Goal: Task Accomplishment & Management: Complete application form

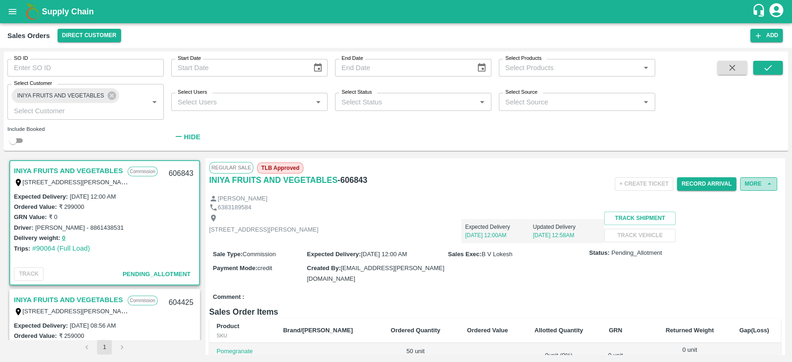
click at [751, 186] on button "More" at bounding box center [758, 183] width 37 height 13
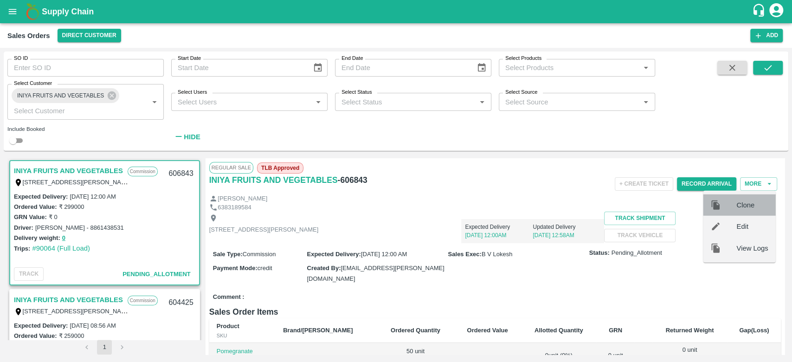
click at [740, 203] on span "Clone" at bounding box center [752, 205] width 32 height 10
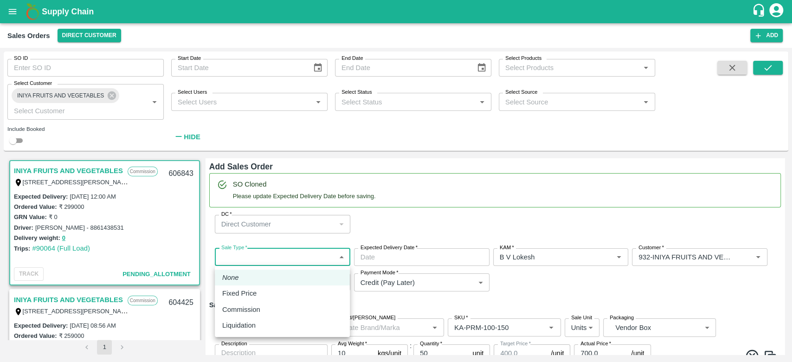
click at [278, 256] on body "Supply Chain Sales Orders Direct Customer Add SO ID SO ID Start Date Start Date…" at bounding box center [396, 181] width 792 height 362
click at [241, 313] on p "Commission" at bounding box center [241, 309] width 38 height 10
type input "2"
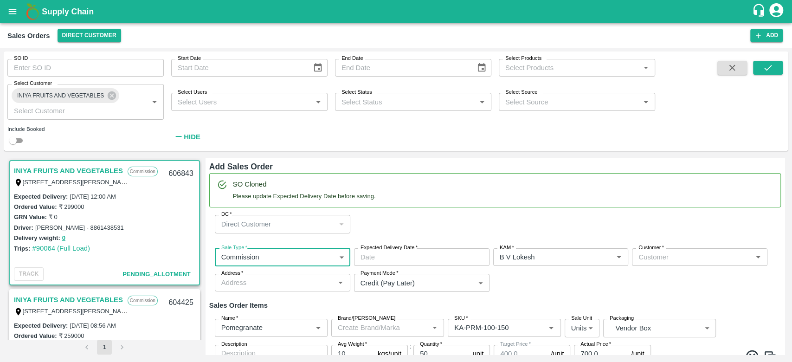
click at [373, 261] on input "Expected Delivery Date   *" at bounding box center [418, 257] width 129 height 18
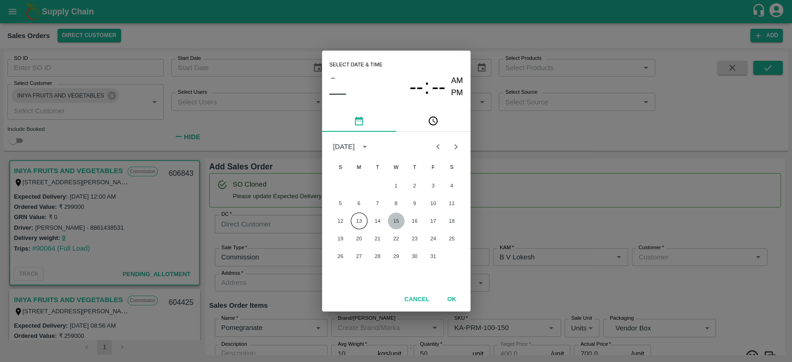
click at [390, 219] on button "15" at bounding box center [396, 220] width 17 height 17
type input "[DATE] 12:00 AM"
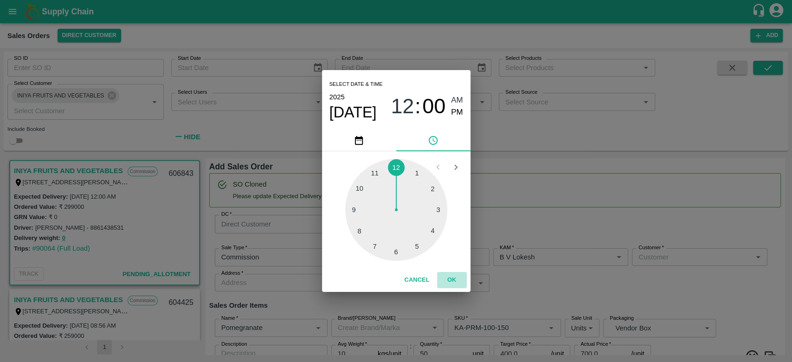
click at [455, 280] on button "OK" at bounding box center [452, 280] width 30 height 16
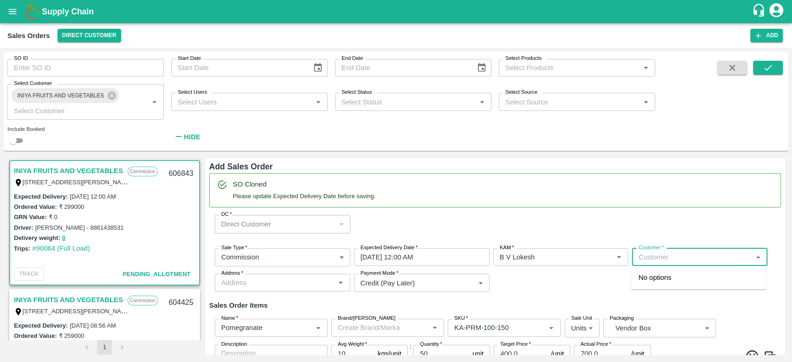
click at [642, 257] on input "Customer   *" at bounding box center [691, 257] width 115 height 12
click at [676, 271] on div "INIYA FRUITS AND VEGETABLES Wholesale" at bounding box center [698, 281] width 135 height 25
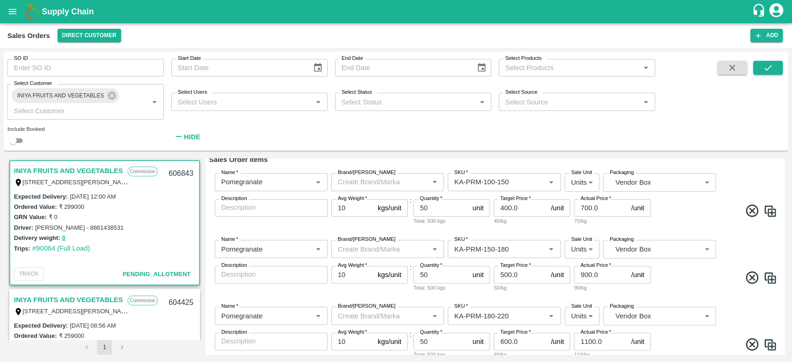
scroll to position [182, 0]
type input "932-INIYA FRUITS AND VEGETABLES"
click at [431, 205] on input "50" at bounding box center [440, 207] width 55 height 18
type input "5"
type input "30"
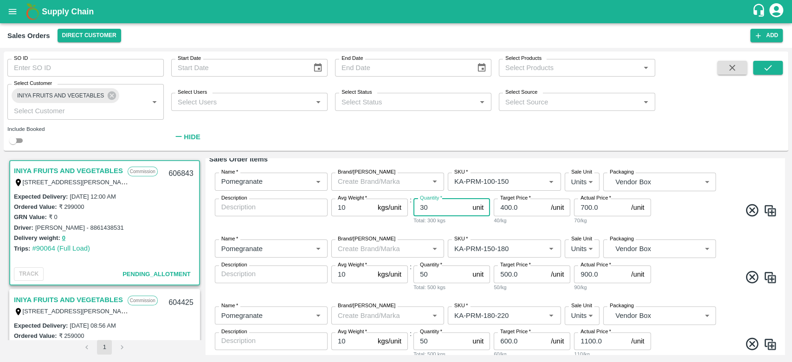
click at [438, 273] on input "50" at bounding box center [440, 274] width 55 height 18
type input "5"
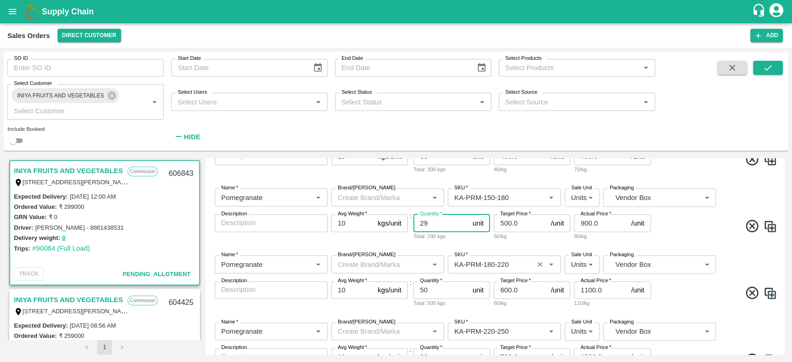
scroll to position [234, 0]
type input "29"
click at [437, 291] on input "50" at bounding box center [440, 290] width 55 height 18
type input "5"
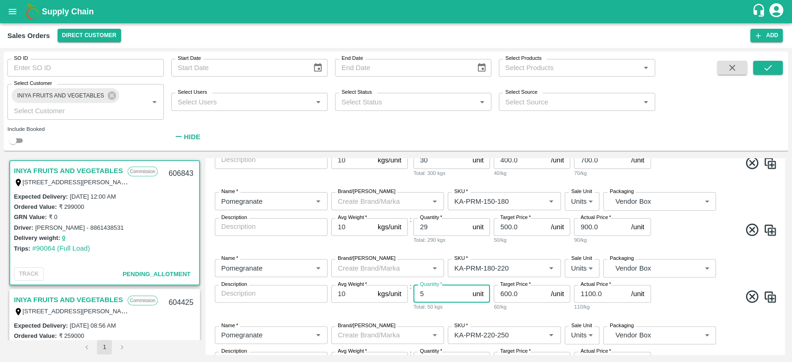
scroll to position [230, 0]
type input "1"
type input "30"
click at [471, 245] on div "Name   * Name   * Brand/[PERSON_NAME]/[PERSON_NAME]   * SKU   * Sale Unit Units…" at bounding box center [494, 217] width 571 height 67
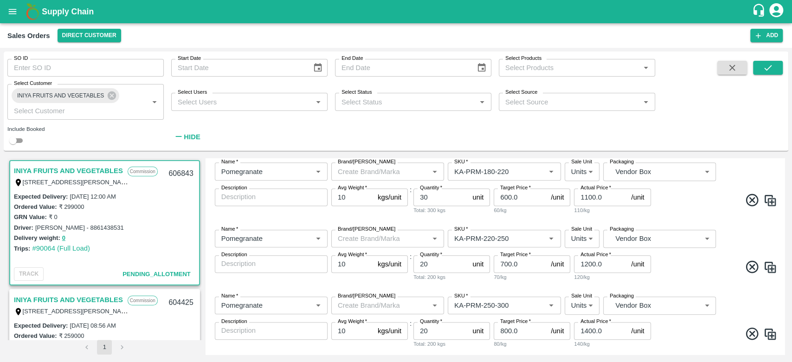
scroll to position [350, 0]
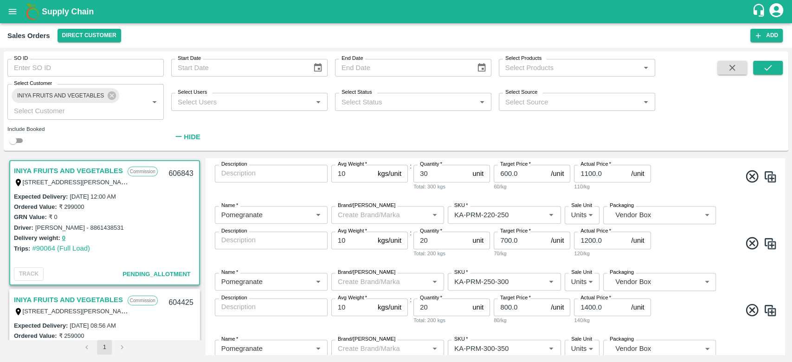
click at [426, 240] on input "20" at bounding box center [440, 240] width 55 height 18
type input "2"
type input "15"
click at [427, 311] on input "20" at bounding box center [440, 307] width 55 height 18
type input "2"
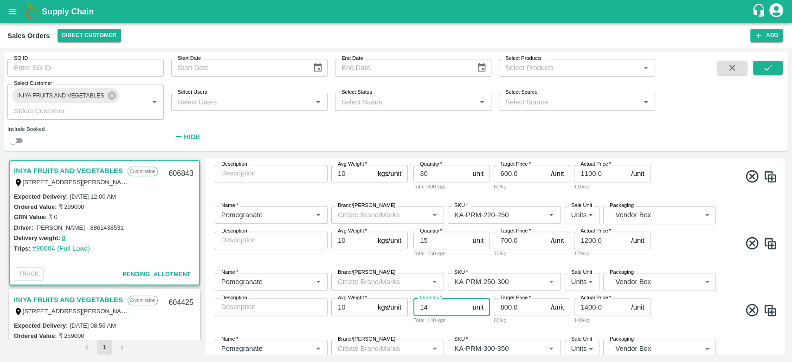
scroll to position [416, 0]
type input "14"
click at [482, 256] on div "Total: 140 kgs" at bounding box center [451, 253] width 77 height 8
click at [752, 305] on icon at bounding box center [751, 310] width 13 height 13
type input "KA-PRM-350-400"
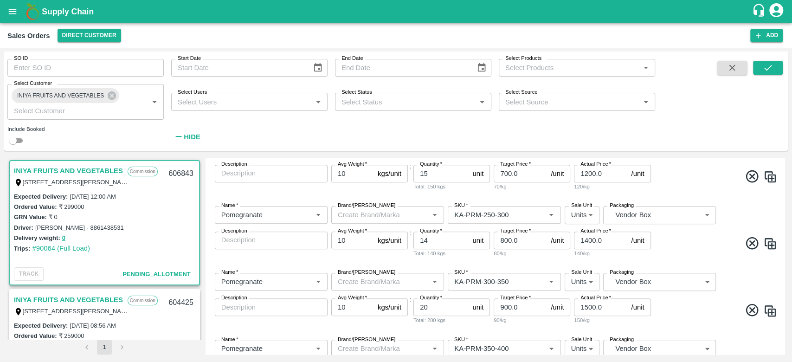
type input "KA-Loose A"
type input "200.0"
type input "400.0"
type input "KA-SUPR-180++"
type input "40"
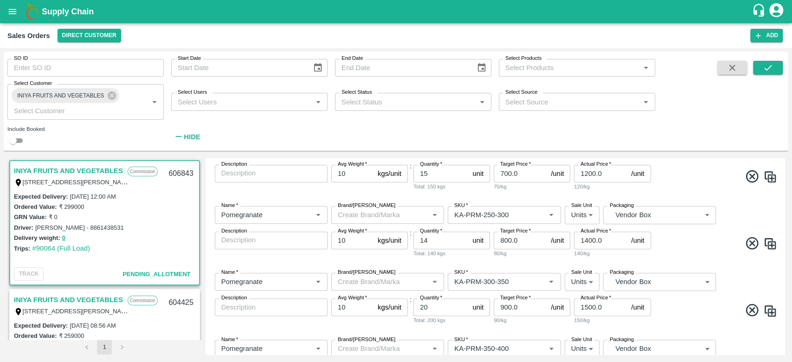
type input "500.0"
type input "600.0"
type input "KA-SUPR-100++"
type input "10"
type input "300.0"
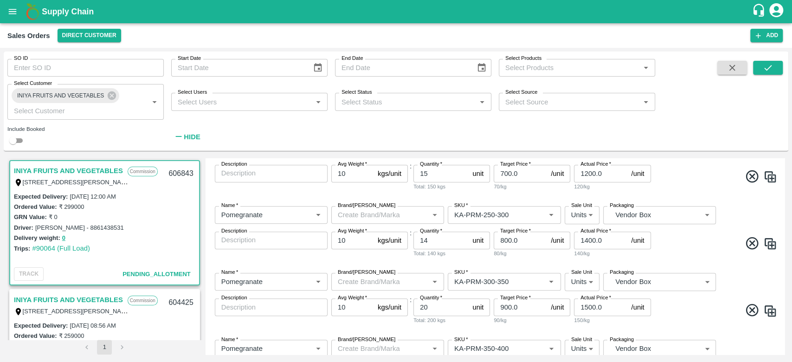
type input "400.0"
type input "KA-Green"
type input "KA-Damage Fruit"
type input "KA-PRM-180++"
type input "KA-Loose B"
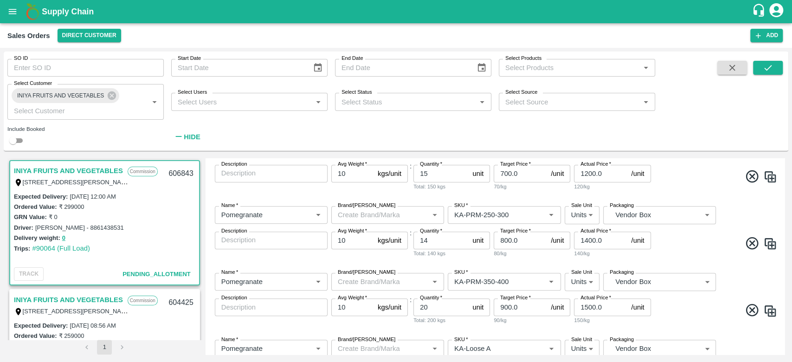
click at [752, 305] on icon at bounding box center [751, 310] width 13 height 13
type input "KA-Loose A"
type input "200.0"
type input "400.0"
type input "KA-SUPR-180++"
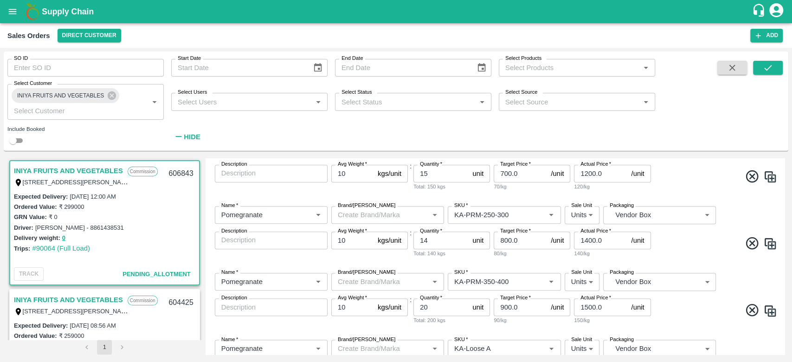
type input "40"
type input "500.0"
type input "600.0"
type input "KA-SUPR-100++"
type input "10"
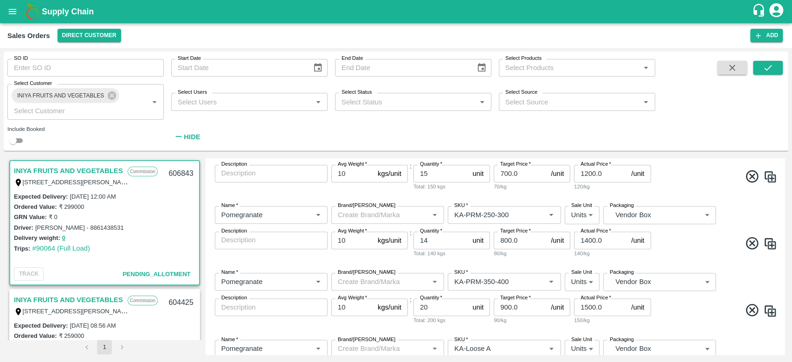
type input "300.0"
type input "400.0"
type input "KA-Green"
type input "KA-Damage Fruit"
type input "KA-PRM-180++"
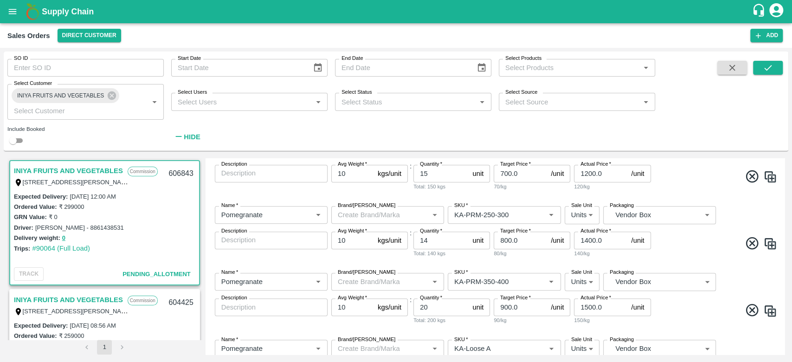
type input "KA-Loose B"
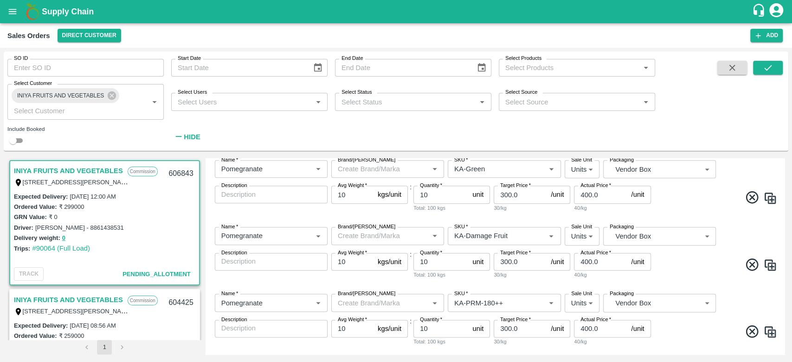
scroll to position [818, 0]
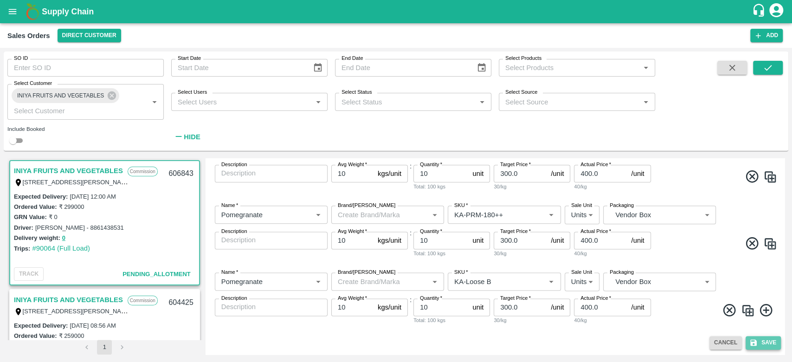
click at [757, 342] on button "Save" at bounding box center [762, 342] width 35 height 13
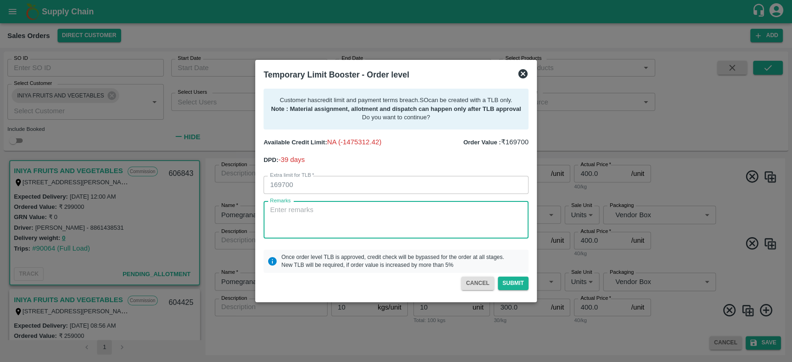
click at [353, 213] on textarea "Remarks" at bounding box center [396, 219] width 252 height 29
type textarea "F"
click at [289, 223] on textarea "For creation of SO, 3L payment received on [DATE], next payment expetected" at bounding box center [396, 219] width 252 height 29
drag, startPoint x: 403, startPoint y: 223, endPoint x: 270, endPoint y: 210, distance: 132.8
drag, startPoint x: 270, startPoint y: 210, endPoint x: 460, endPoint y: 211, distance: 189.7
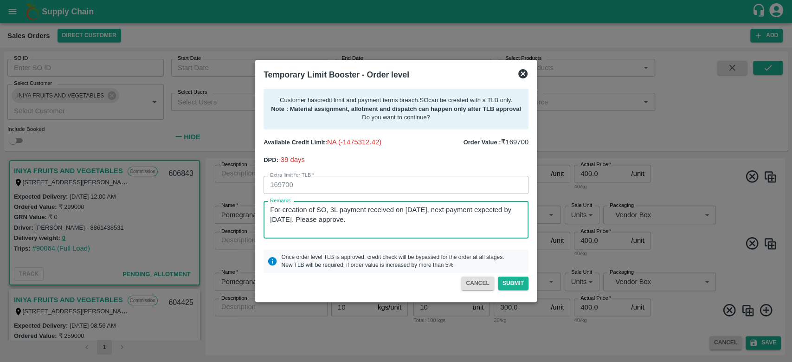
click at [460, 211] on textarea "For creation of SO, 3L payment received on [DATE], next payment expected by [DA…" at bounding box center [396, 219] width 252 height 29
type textarea "For creation of SO, 3L payment received on [DATE], next payment expected by [DA…"
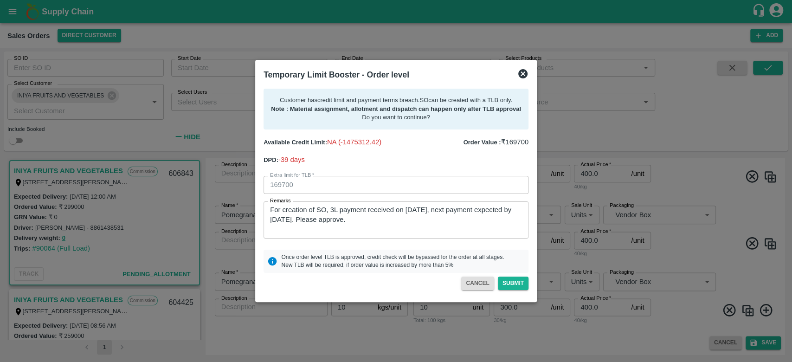
drag, startPoint x: 269, startPoint y: 211, endPoint x: 343, endPoint y: 225, distance: 75.0
click at [343, 225] on div "For creation of SO, 3L payment received on [DATE], next payment expected by [DA…" at bounding box center [395, 219] width 265 height 37
drag, startPoint x: 267, startPoint y: 211, endPoint x: 362, endPoint y: 223, distance: 95.3
click at [362, 223] on div "For creation of SO, 3L payment received on [DATE], next payment expected by [DA…" at bounding box center [395, 219] width 265 height 37
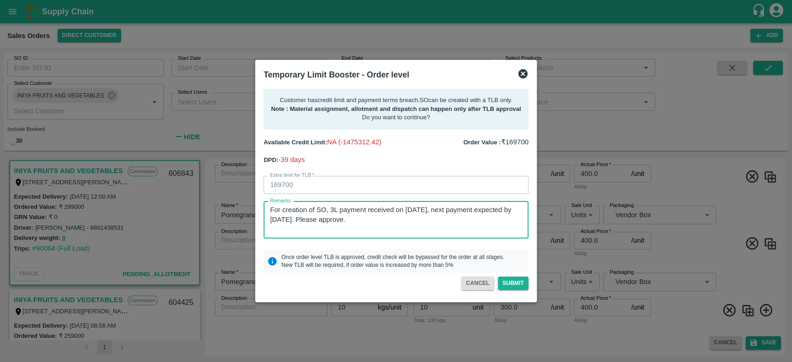
drag, startPoint x: 376, startPoint y: 221, endPoint x: 259, endPoint y: 203, distance: 118.2
click at [259, 203] on div "Remarks For creation of SO, 3L payment received on [DATE], next payment expecte…" at bounding box center [392, 216] width 272 height 45
paste textarea "For creation of SO, 3L payment received on [DATE], next payment expected by [DA…"
type textarea "For creation of SO, 3L payment received on [DATE], next payment expected by [DA…"
click at [517, 281] on button "Submit" at bounding box center [513, 282] width 31 height 13
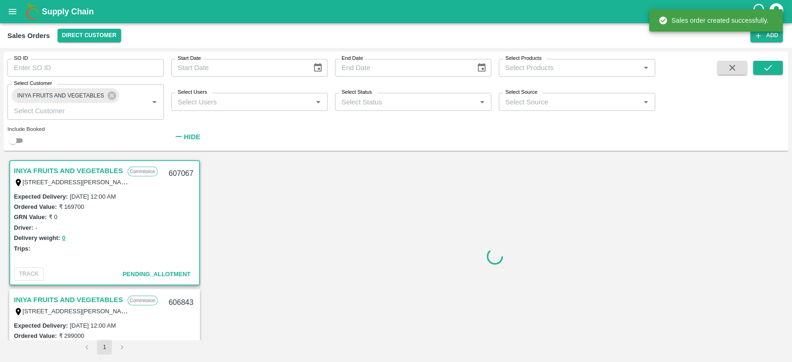
scroll to position [2, 0]
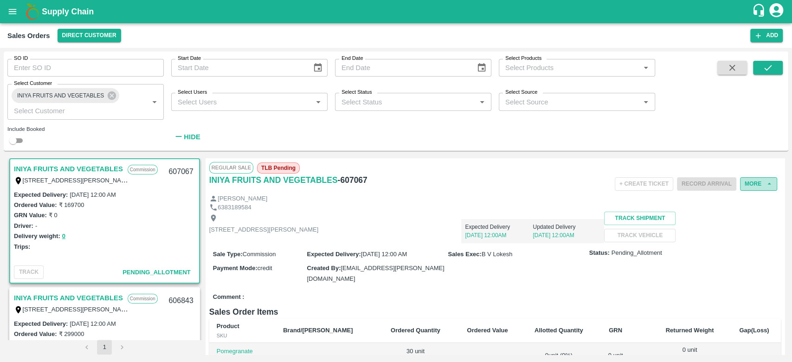
click at [746, 181] on button "More" at bounding box center [758, 183] width 37 height 13
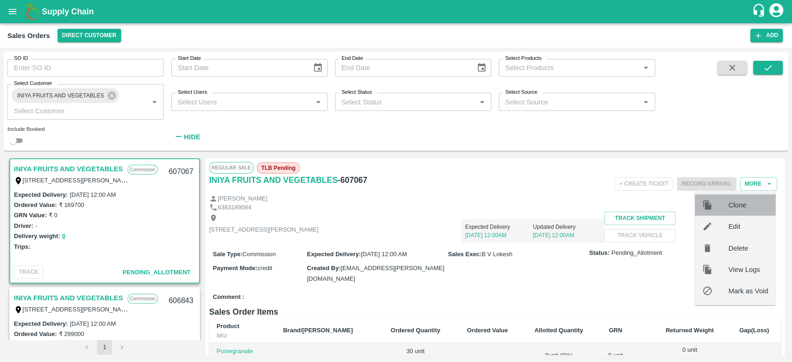
click at [734, 203] on span "Clone" at bounding box center [748, 205] width 40 height 10
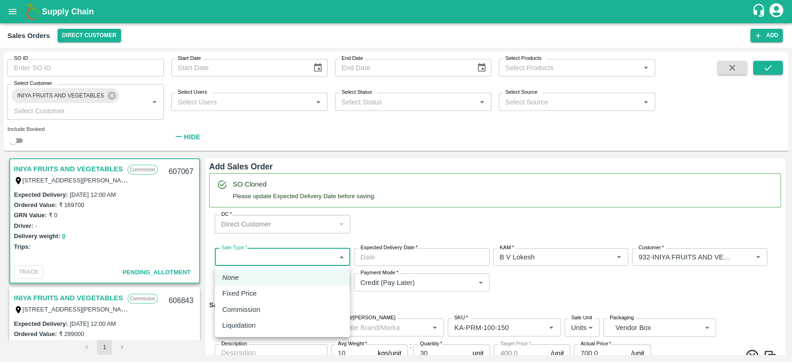
click at [273, 248] on body "Supply Chain Sales Orders Direct Customer Add SO ID SO ID Start Date Start Date…" at bounding box center [396, 181] width 792 height 362
click at [256, 314] on p "Commission" at bounding box center [241, 309] width 38 height 10
type input "2"
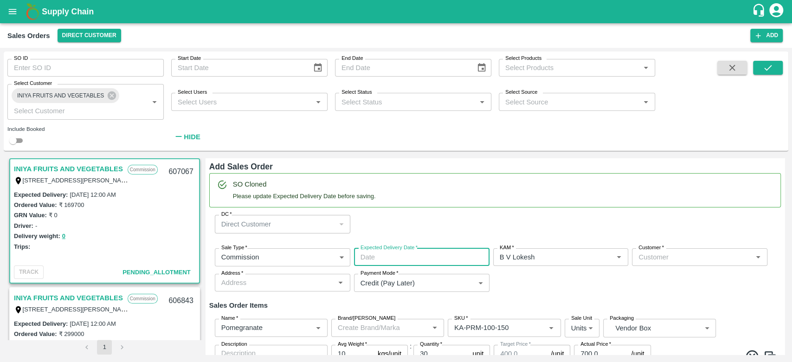
type input "DD/MM/YYYY hh:mm aa"
click at [389, 258] on input "DD/MM/YYYY hh:mm aa" at bounding box center [418, 257] width 129 height 18
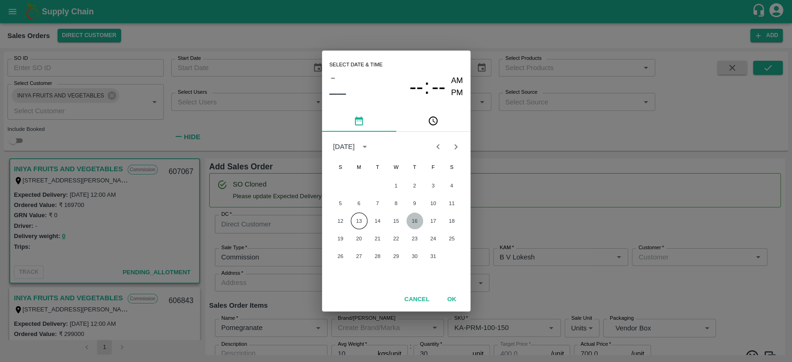
click at [413, 217] on button "16" at bounding box center [414, 220] width 17 height 17
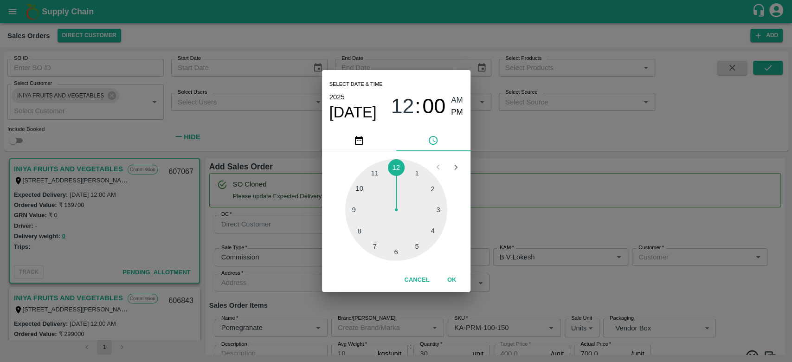
type input "[DATE] 12:00 AM"
click at [456, 283] on button "OK" at bounding box center [452, 280] width 30 height 16
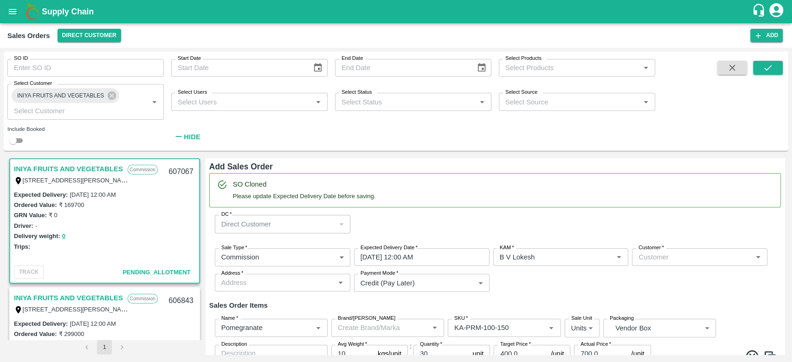
click at [550, 280] on div "Sale Type   * Commission 2 Sale Type Expected Delivery Date   * [DATE] 12:00 AM…" at bounding box center [494, 270] width 571 height 59
click at [646, 255] on input "Customer   *" at bounding box center [691, 257] width 115 height 12
type input "i"
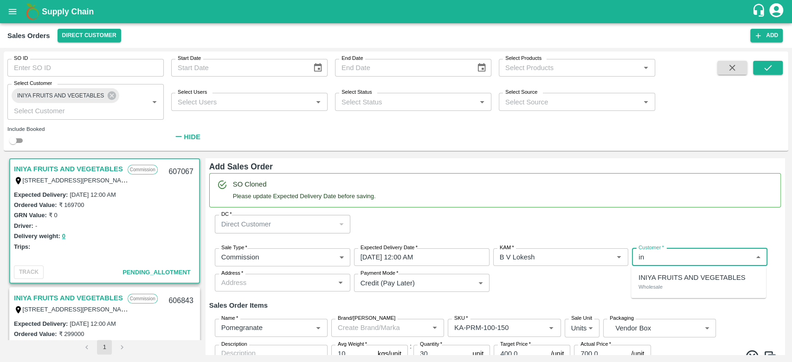
type input "i"
click at [726, 280] on p "INIYA FRUITS AND VEGETABLES" at bounding box center [691, 277] width 107 height 10
type input "932-INIYA FRUITS AND VEGETABLES"
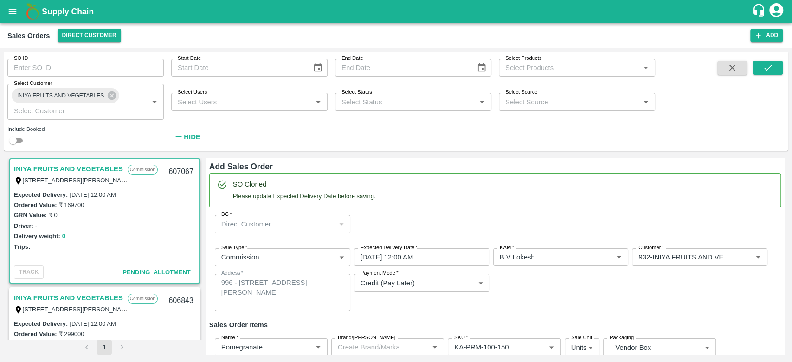
click at [598, 293] on div "Sale Type   * Commission 2 Sale Type Expected Delivery Date   * [DATE] 12:00 AM…" at bounding box center [494, 280] width 571 height 78
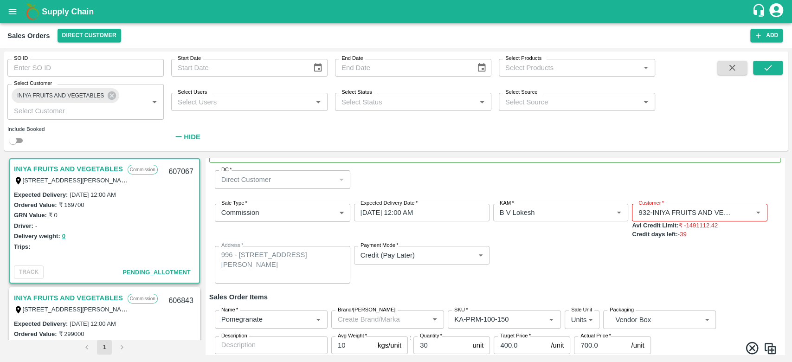
scroll to position [46, 0]
click at [538, 261] on div "Sale Type   * Commission 2 Sale Type Expected Delivery Date   * [DATE] 12:00 AM…" at bounding box center [494, 241] width 571 height 95
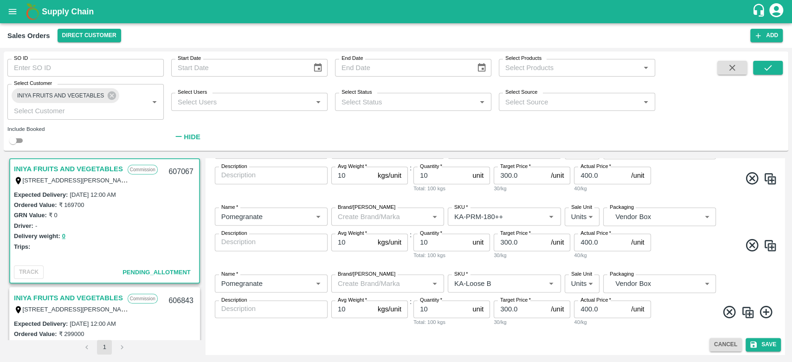
scroll to position [818, 0]
click at [717, 345] on button "Cancel" at bounding box center [725, 342] width 32 height 13
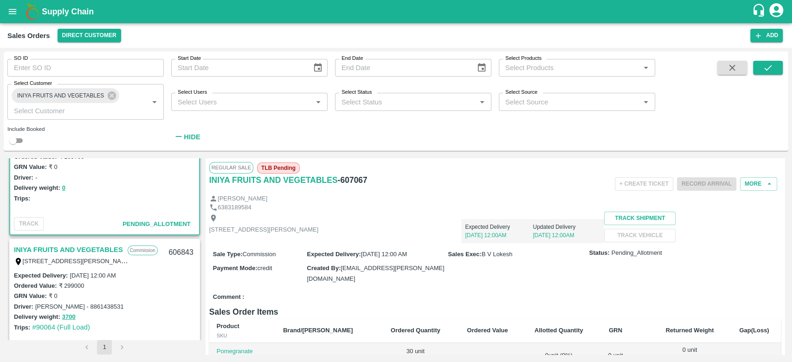
scroll to position [100, 0]
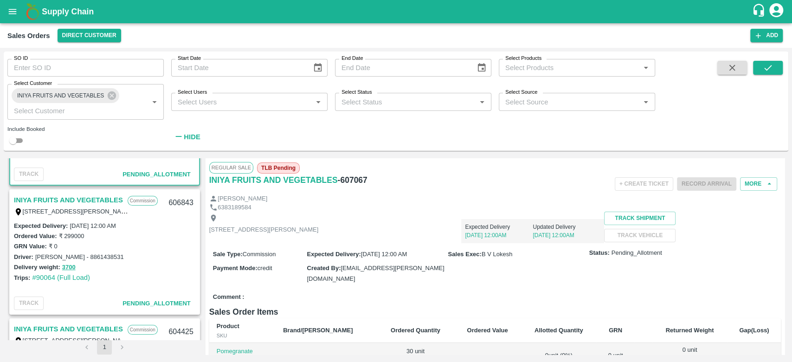
click at [84, 198] on link "INIYA FRUITS AND VEGETABLES" at bounding box center [68, 200] width 109 height 12
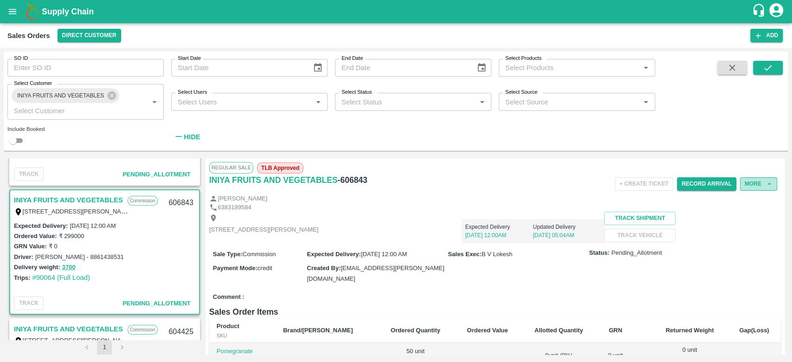
click at [755, 187] on button "More" at bounding box center [758, 183] width 37 height 13
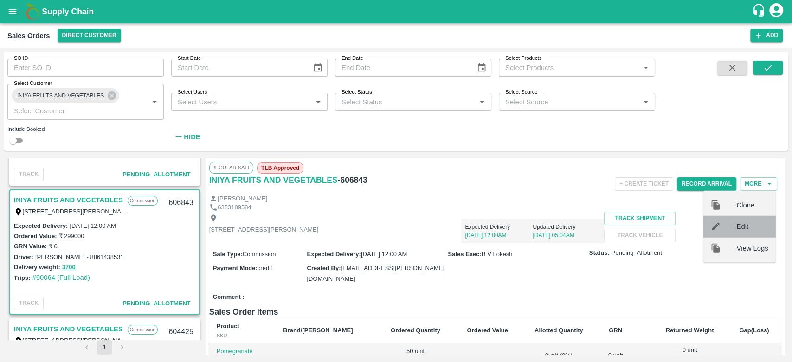
click at [749, 216] on div "Edit" at bounding box center [739, 226] width 72 height 21
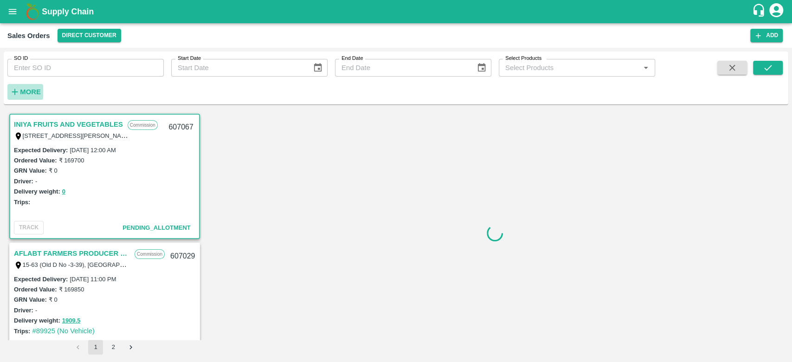
click at [26, 92] on strong "More" at bounding box center [30, 91] width 21 height 7
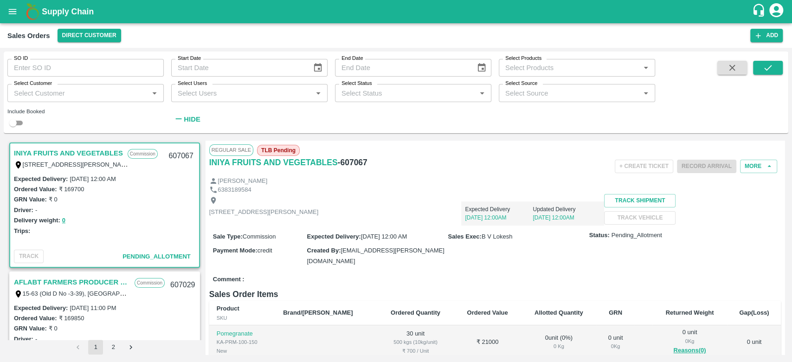
click at [26, 92] on input "Select Customer" at bounding box center [77, 93] width 135 height 12
type input "iniya"
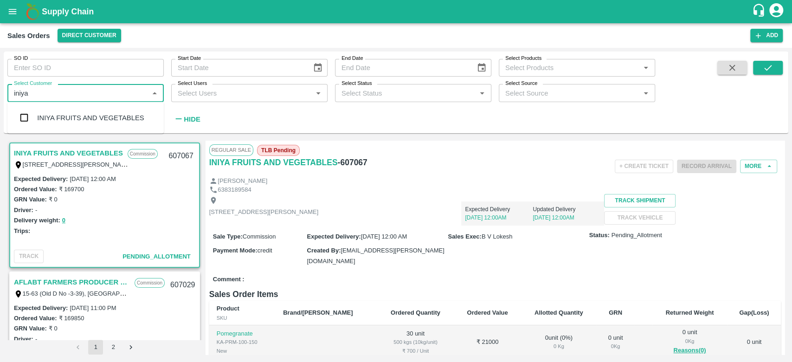
click at [65, 119] on div "INIYA FRUITS AND VEGETABLES" at bounding box center [90, 118] width 107 height 10
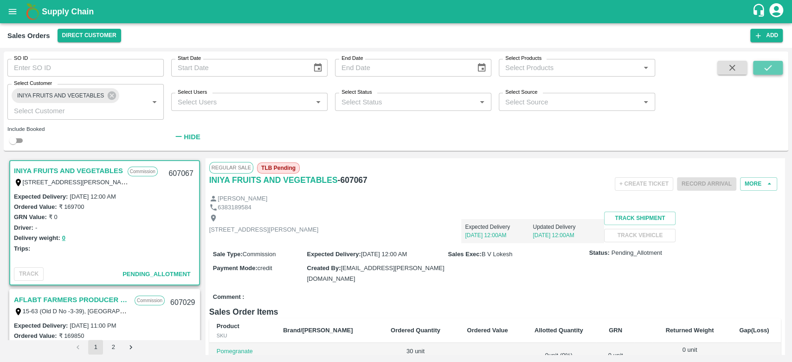
click at [761, 65] on button "submit" at bounding box center [768, 68] width 30 height 14
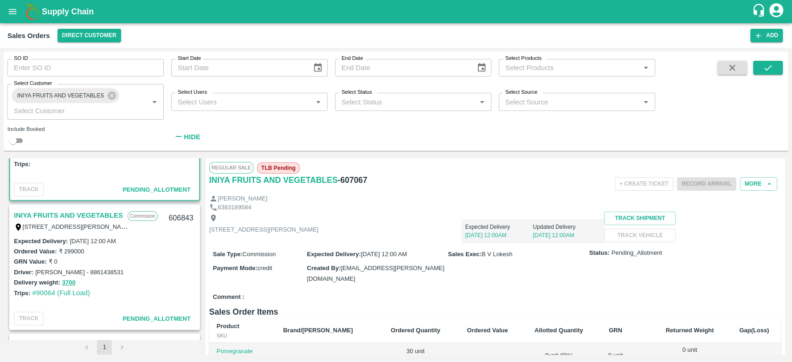
scroll to position [86, 0]
click at [70, 210] on link "INIYA FRUITS AND VEGETABLES" at bounding box center [68, 214] width 109 height 12
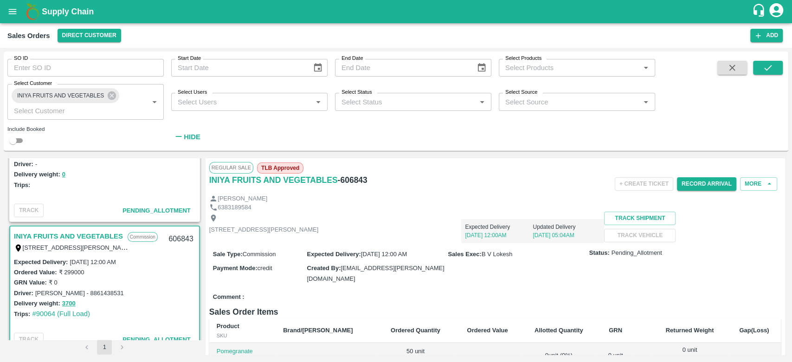
scroll to position [89, 0]
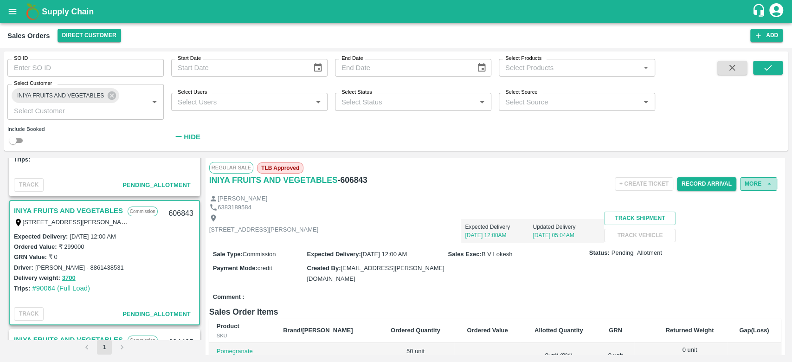
click at [746, 182] on button "More" at bounding box center [758, 183] width 37 height 13
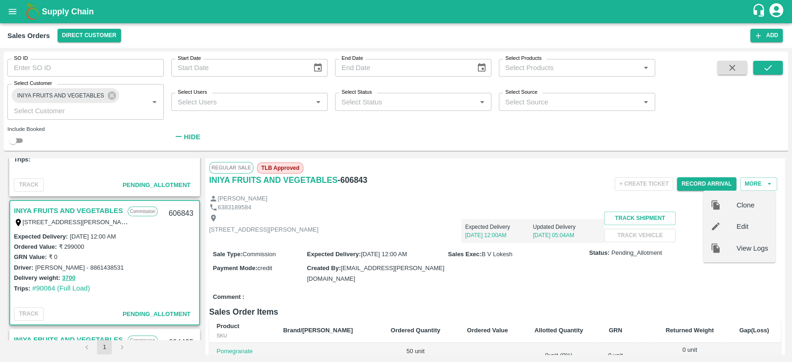
click at [742, 202] on span "Clone" at bounding box center [752, 205] width 32 height 10
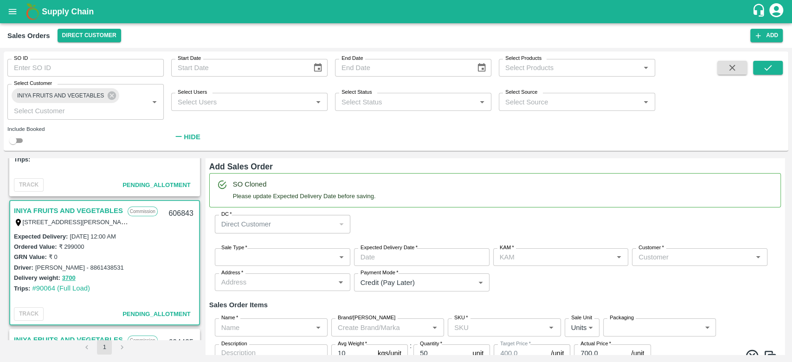
type input "B V Lokesh"
type input "932-INIYA FRUITS AND VEGETABLES"
type input "[STREET_ADDRESS][PERSON_NAME]"
type input "Pomegranate"
type input "KA-PRM-100-150"
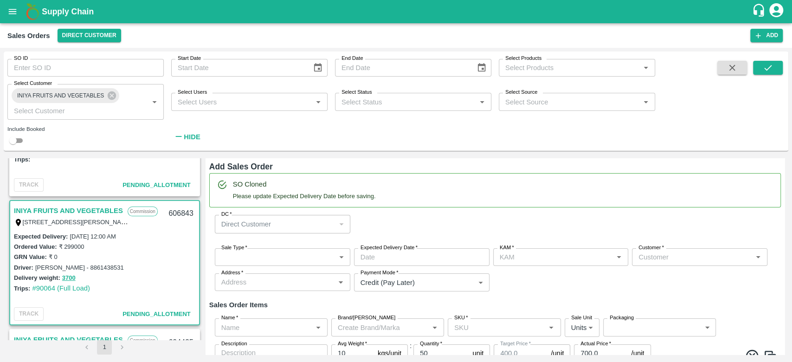
type input "Pomegranate"
type input "KA-PRM-150-180"
type input "Pomegranate"
type input "KA-PRM-180-220"
type input "Pomegranate"
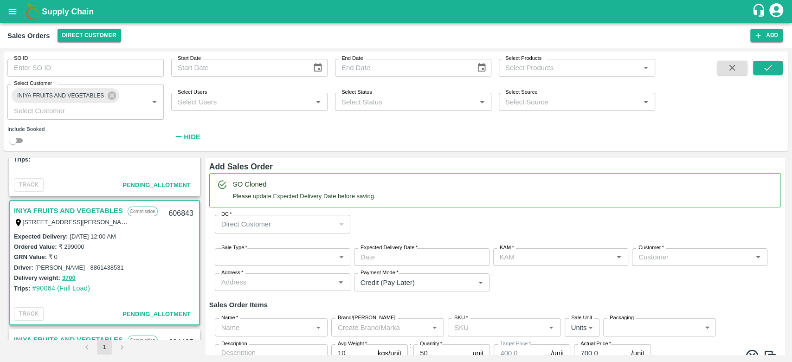
type input "KA-PRM-220-250"
type input "Pomegranate"
type input "KA-PRM-250-300"
type input "Pomegranate"
type input "KA-PRM-300-350"
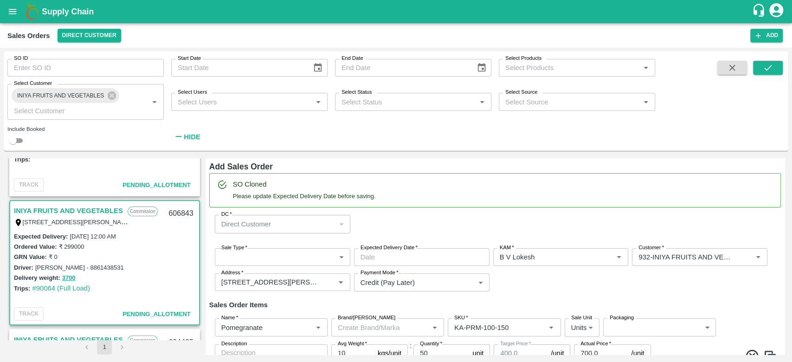
type input "Pomegranate"
type input "KA-PRM-350-400"
type input "Pomegranate"
type input "KA-Loose A"
type input "Pomegranate"
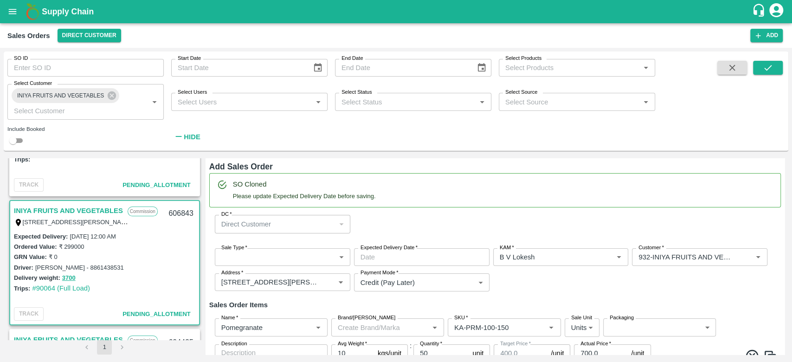
type input "KA-SUPR-180++"
type input "Pomegranate"
type input "KA-SUPR-100++"
type input "Pomegranate"
type input "KA-Green"
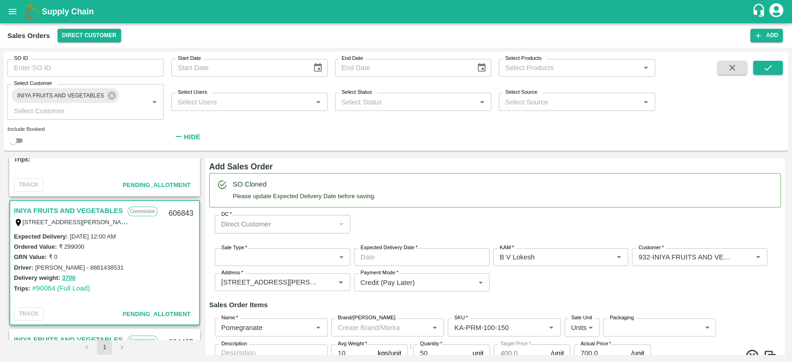
type input "Pomegranate"
type input "KA-Damage Fruit"
type input "Pomegranate"
type input "KA-PRM-180++"
type input "Pomegranate"
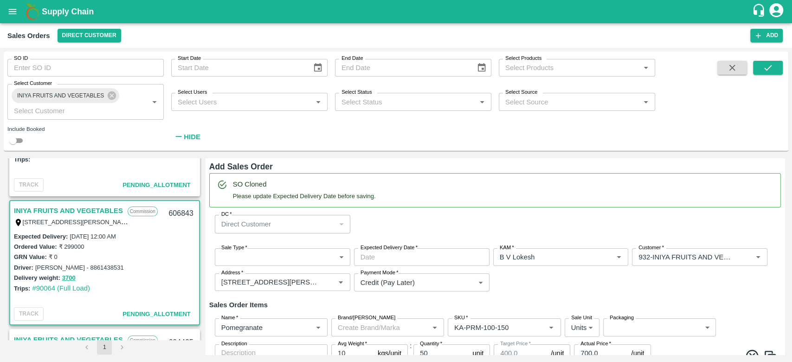
type input "KA-Loose B"
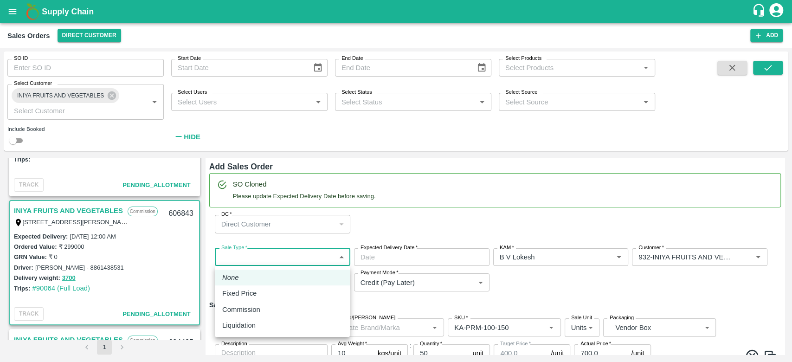
click at [304, 260] on body "Supply Chain Sales Orders Direct Customer Add SO ID SO ID Start Date Start Date…" at bounding box center [396, 181] width 792 height 362
click at [275, 308] on div "Commission" at bounding box center [282, 309] width 120 height 10
type input "2"
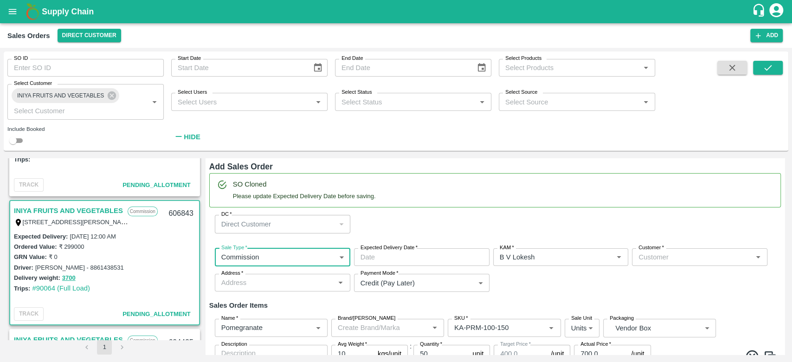
click at [404, 256] on input "Expected Delivery Date   *" at bounding box center [418, 257] width 129 height 18
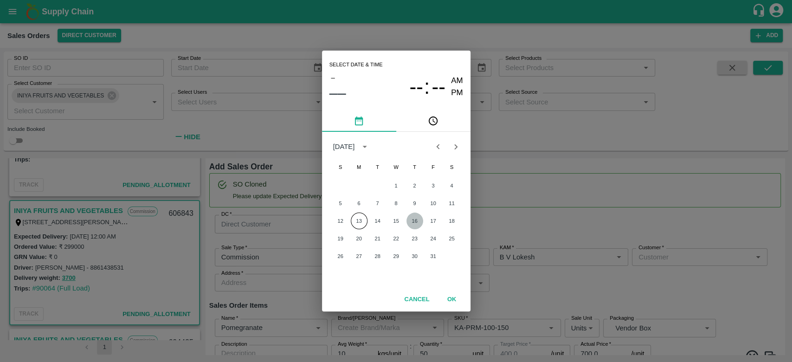
click at [409, 222] on button "16" at bounding box center [414, 220] width 17 height 17
type input "[DATE] 12:00 AM"
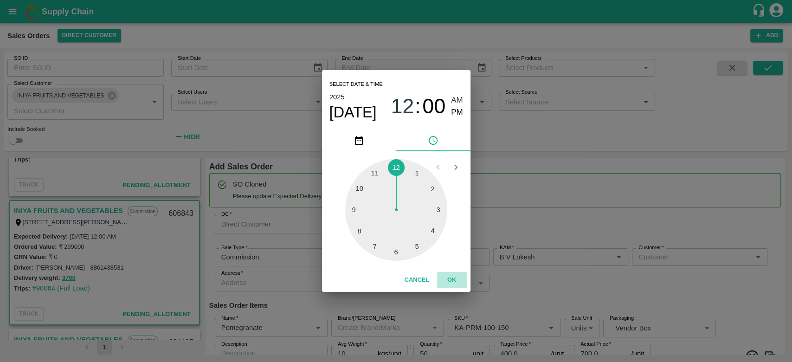
click at [456, 276] on button "OK" at bounding box center [452, 280] width 30 height 16
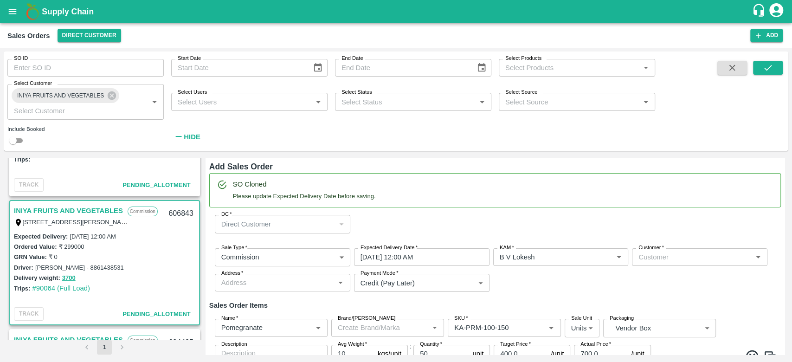
click at [514, 211] on div "DC   * Direct Customer 6 DC" at bounding box center [494, 223] width 571 height 33
click at [669, 262] on input "Customer   *" at bounding box center [691, 257] width 115 height 12
type input "ini"
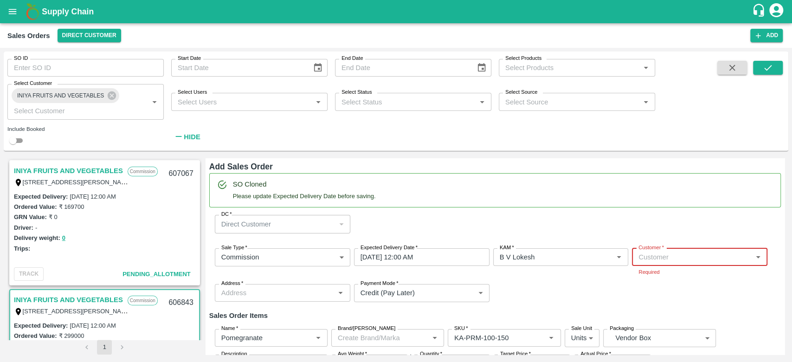
click at [63, 165] on link "INIYA FRUITS AND VEGETABLES" at bounding box center [68, 171] width 109 height 12
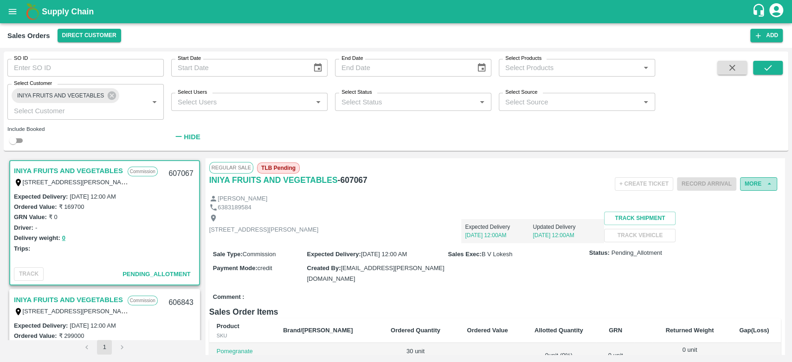
click at [749, 185] on button "More" at bounding box center [758, 183] width 37 height 13
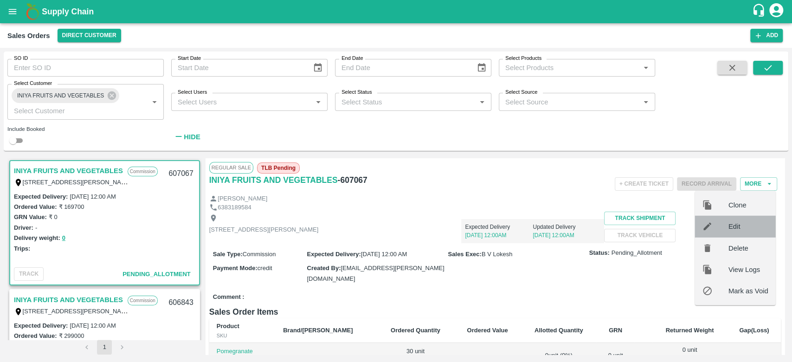
click at [733, 228] on span "Edit" at bounding box center [748, 226] width 40 height 10
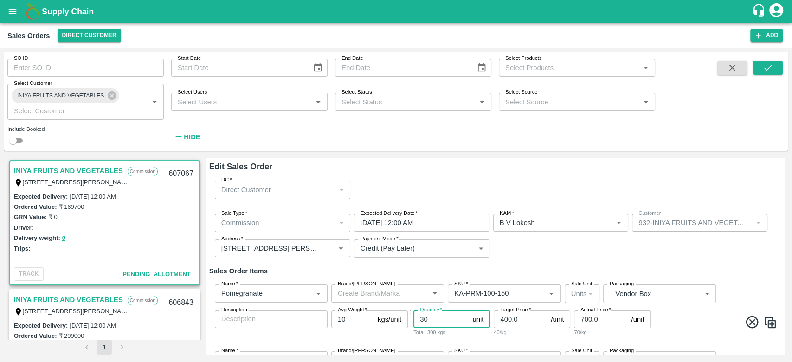
click at [433, 316] on input "30" at bounding box center [440, 319] width 55 height 18
type input "3"
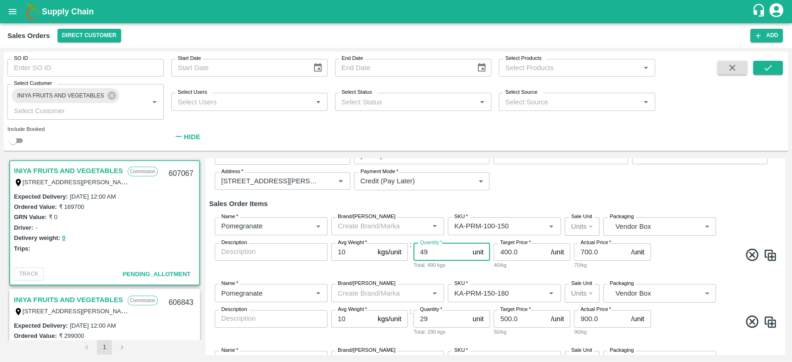
type input "49"
click at [434, 318] on input "29" at bounding box center [440, 319] width 55 height 18
type input "2"
type input "50"
click at [479, 329] on div "Total: 500 kgs" at bounding box center [451, 331] width 77 height 8
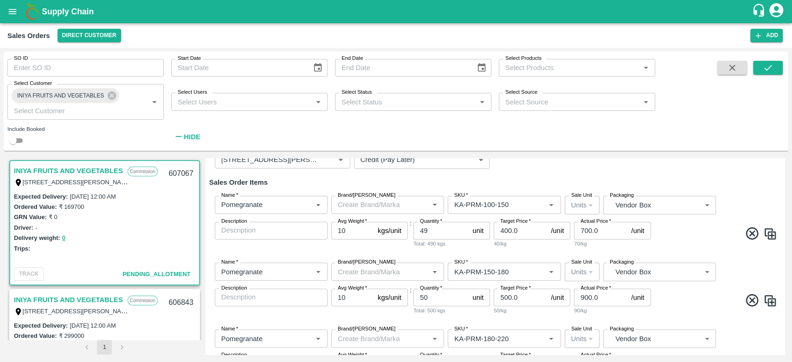
scroll to position [88, 0]
click at [527, 233] on input "400.0" at bounding box center [519, 232] width 53 height 18
type input "4"
type input "500"
click at [673, 229] on span at bounding box center [715, 236] width 125 height 18
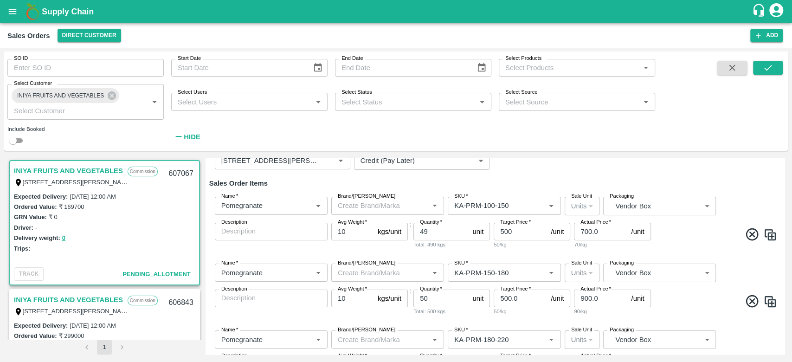
click at [531, 300] on input "500.0" at bounding box center [519, 298] width 53 height 18
type input "5"
type input "600"
click at [702, 318] on div "Name   * Name   * Brand/Marka Brand/Marka SKU   * SKU   * Sale Unit Units 2 Sal…" at bounding box center [494, 289] width 571 height 67
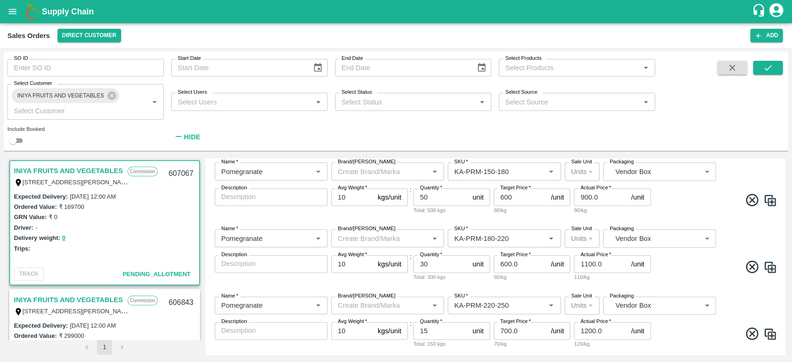
scroll to position [190, 0]
click at [525, 269] on input "600.0" at bounding box center [519, 263] width 53 height 18
type input "6"
type input "700"
click at [673, 267] on span at bounding box center [715, 267] width 125 height 18
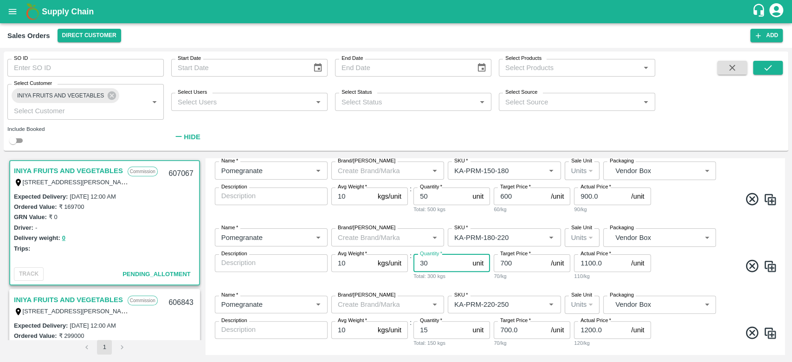
click at [433, 262] on input "30" at bounding box center [440, 263] width 55 height 18
type input "3"
type input "50"
click at [694, 281] on div "Name   * Name   * Brand/Marka Brand/Marka SKU   * SKU   * Sale Unit Units 2 Sal…" at bounding box center [494, 254] width 571 height 67
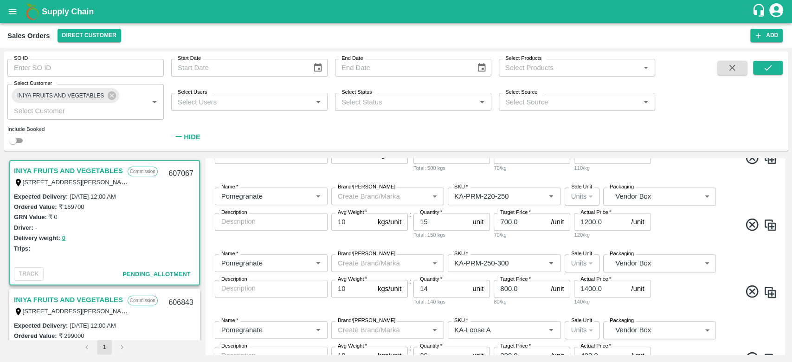
scroll to position [301, 0]
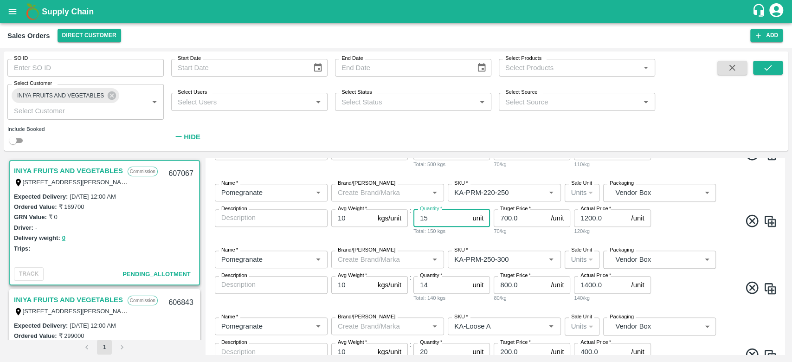
click at [430, 215] on input "15" at bounding box center [440, 218] width 55 height 18
type input "1"
type input "40"
click at [441, 291] on input "14" at bounding box center [440, 285] width 55 height 18
type input "1"
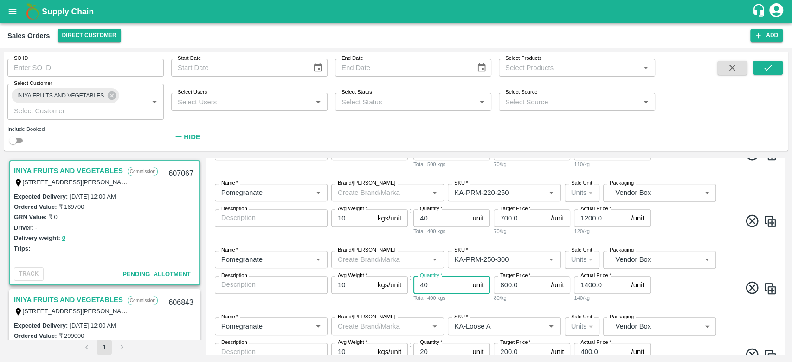
type input "40"
click at [470, 312] on div "Name   * Name   * Brand/Marka Brand/Marka SKU   * SKU   * Sale Unit Units 2 Sal…" at bounding box center [494, 343] width 571 height 67
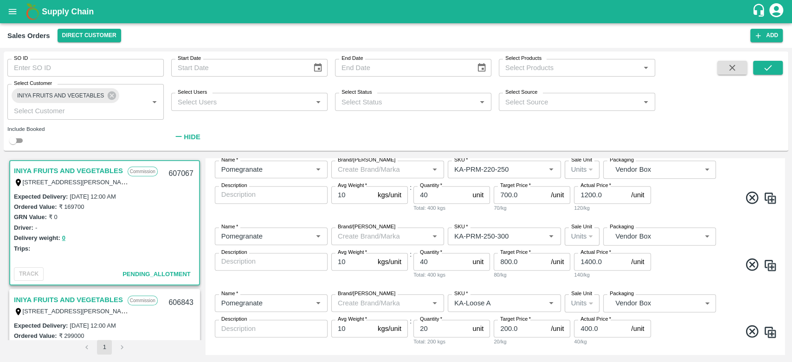
scroll to position [327, 0]
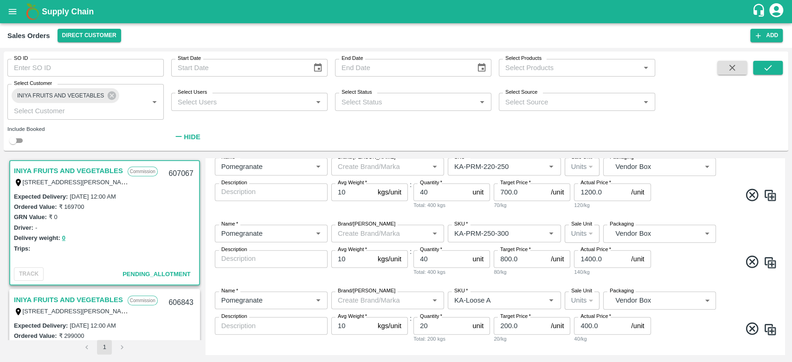
click at [768, 262] on img at bounding box center [770, 263] width 14 height 14
type input "KA-PRM-250-300"
type input "40"
type input "800.0"
type input "1400.0"
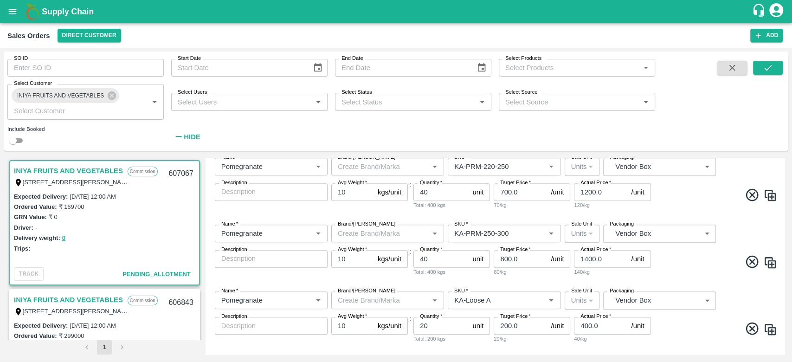
type input "KA-Loose A"
type input "20"
type input "200.0"
type input "400.0"
type input "KA-SUPR-180++"
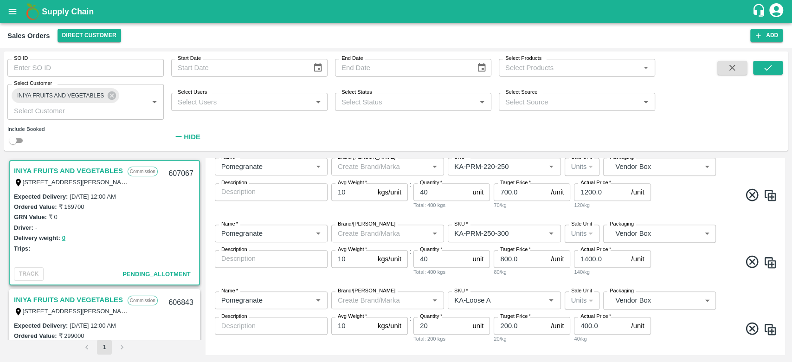
type input "40"
type input "500.0"
type input "600.0"
type input "KA-SUPR-100++"
type input "KA-Green"
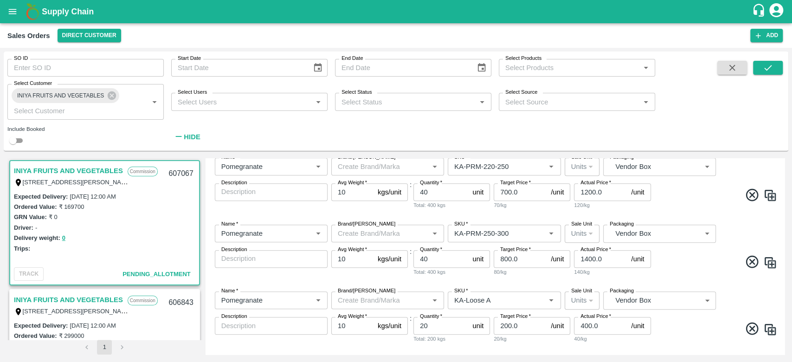
type input "KA-Damage Fruit"
type input "KA-PRM-180++"
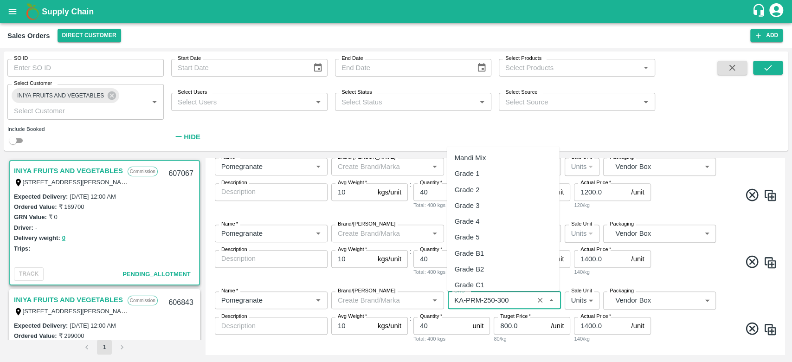
click at [510, 301] on input "SKU   *" at bounding box center [490, 300] width 80 height 12
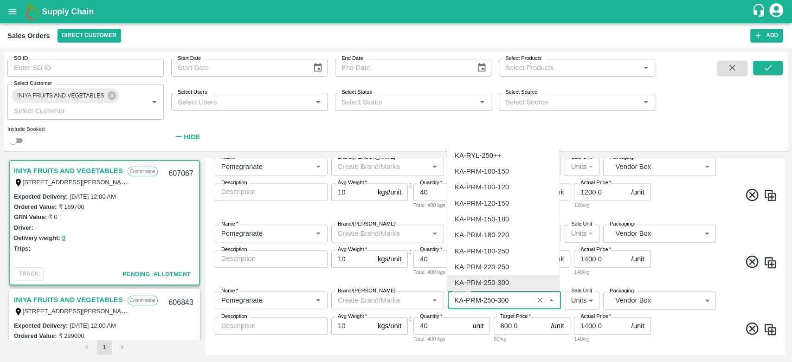
click at [510, 301] on input "SKU   *" at bounding box center [490, 300] width 80 height 12
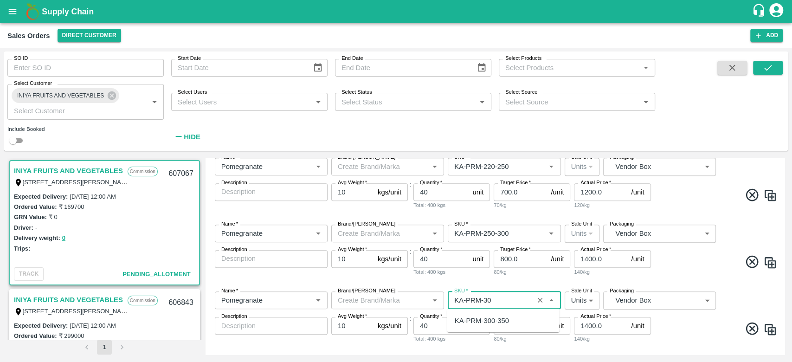
click at [504, 318] on div "KA-PRM-300-350" at bounding box center [481, 320] width 54 height 10
type input "KA-PRM-300-350"
click at [704, 260] on span at bounding box center [715, 263] width 125 height 18
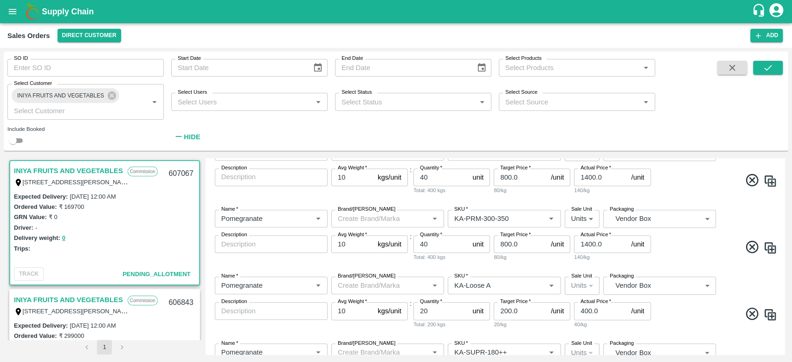
scroll to position [410, 0]
click at [528, 240] on input "800.0" at bounding box center [519, 243] width 53 height 18
type input "8"
type input "900"
click at [682, 245] on span at bounding box center [715, 247] width 125 height 18
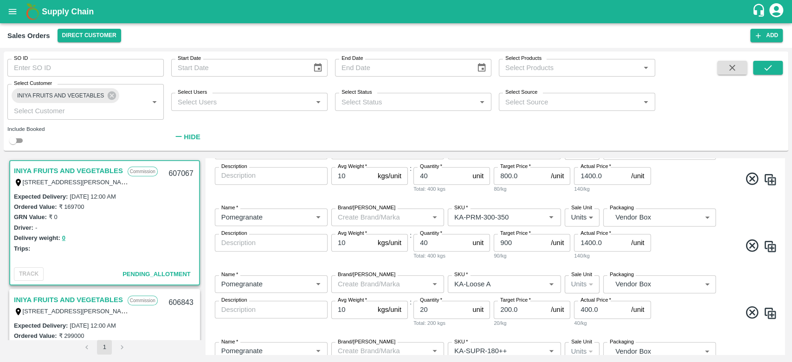
click at [772, 250] on img at bounding box center [770, 246] width 14 height 14
type input "KA-PRM-300-350"
type input "40"
type input "900"
type input "1400.0"
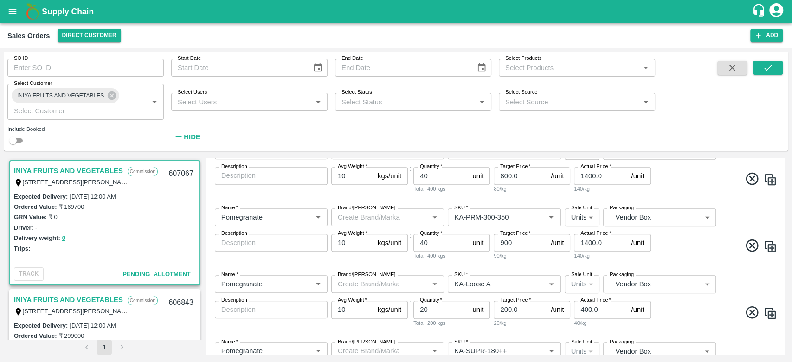
type input "KA-Loose A"
type input "20"
type input "200.0"
type input "400.0"
type input "KA-SUPR-180++"
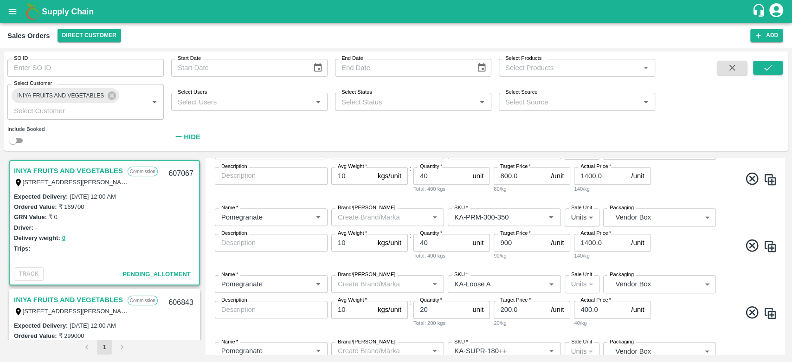
type input "40"
type input "500.0"
type input "600.0"
type input "KA-SUPR-100++"
type input "KA-Green"
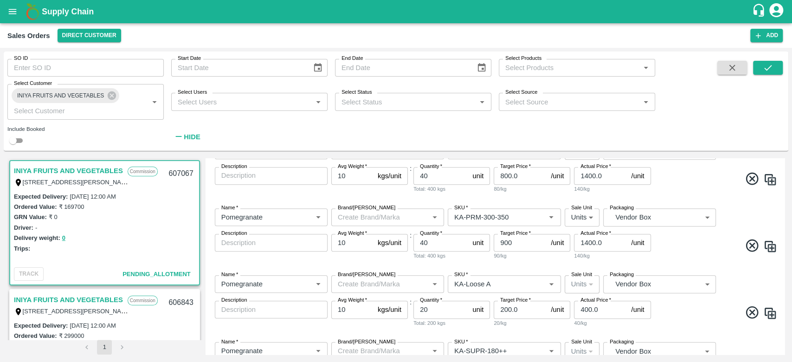
type input "KA-Damage Fruit"
type input "KA-PRM-180++"
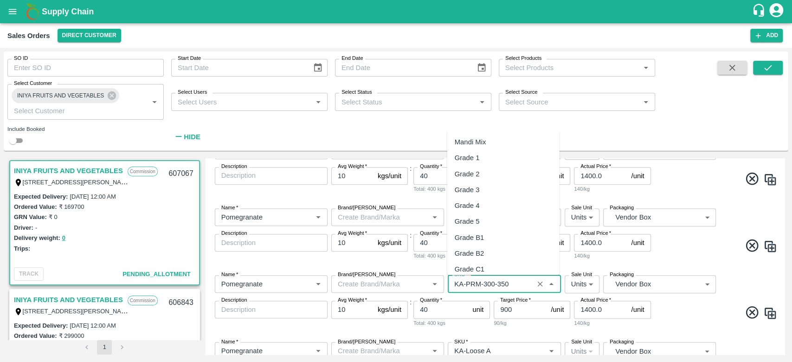
click at [512, 284] on input "SKU   *" at bounding box center [490, 284] width 80 height 12
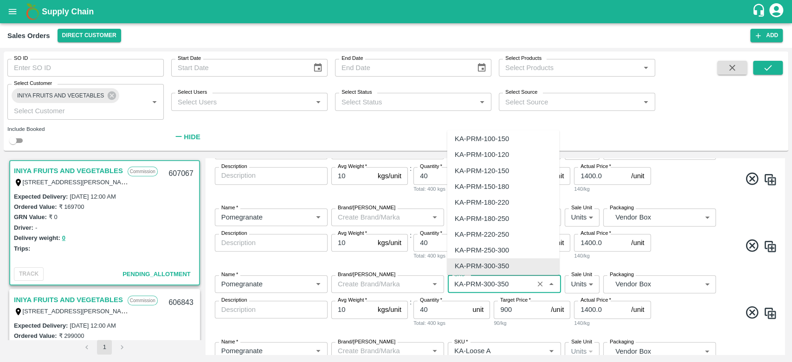
click at [512, 284] on input "SKU   *" at bounding box center [490, 284] width 80 height 12
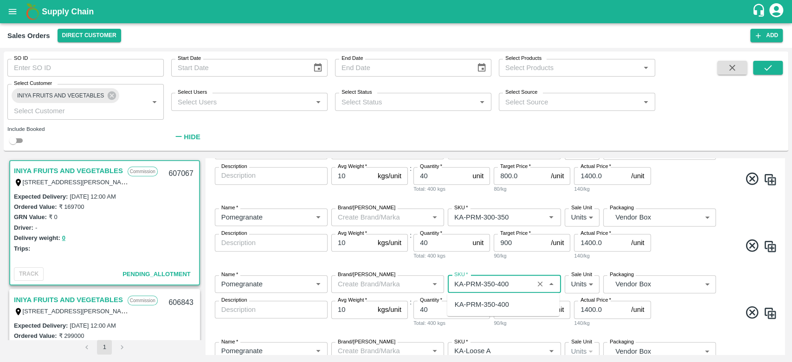
click at [679, 234] on div "Name   * Name   * Brand/Marka Brand/Marka SKU   * SKU   * Sale Unit Units 2 Sal…" at bounding box center [494, 234] width 571 height 67
type input "KA-PRM-300-350"
click at [515, 309] on input "900" at bounding box center [519, 310] width 53 height 18
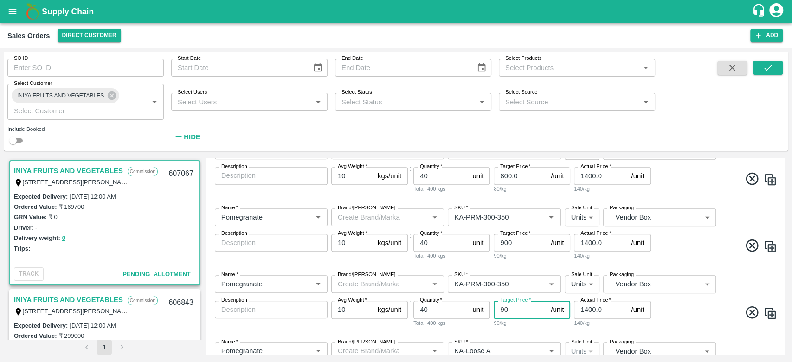
type input "9"
type input "1000"
click at [664, 318] on span at bounding box center [715, 314] width 125 height 18
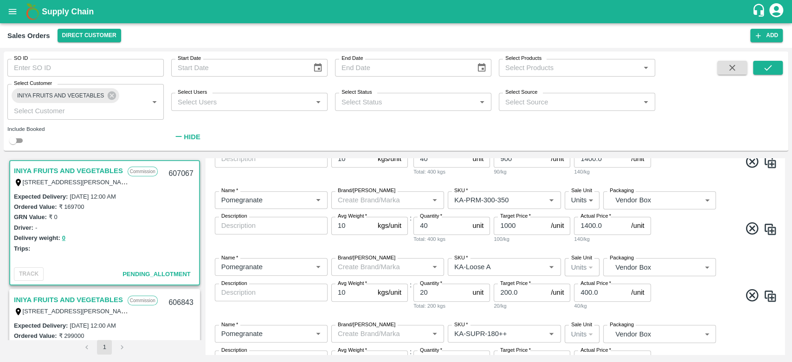
scroll to position [502, 0]
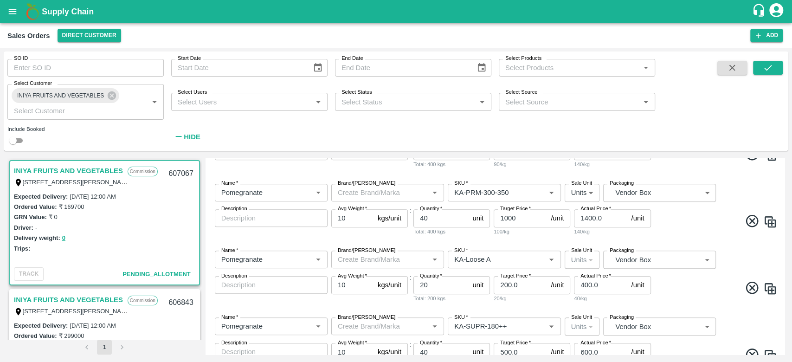
click at [701, 285] on span at bounding box center [715, 289] width 125 height 18
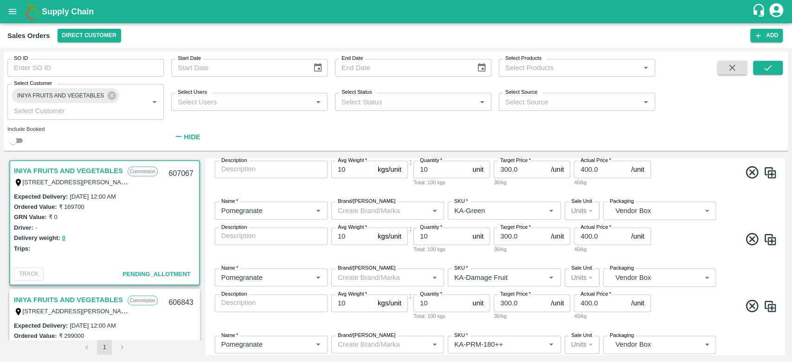
scroll to position [881, 0]
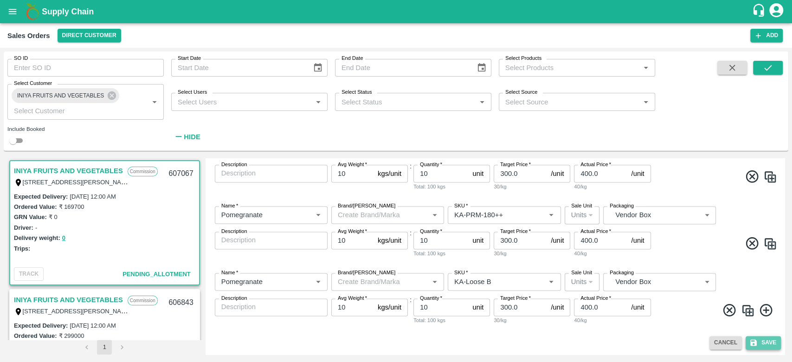
click at [761, 336] on button "Save" at bounding box center [762, 342] width 35 height 13
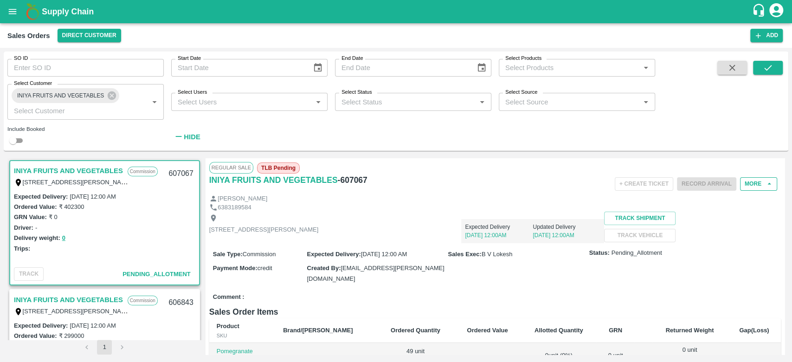
click at [761, 179] on button "More" at bounding box center [758, 183] width 37 height 13
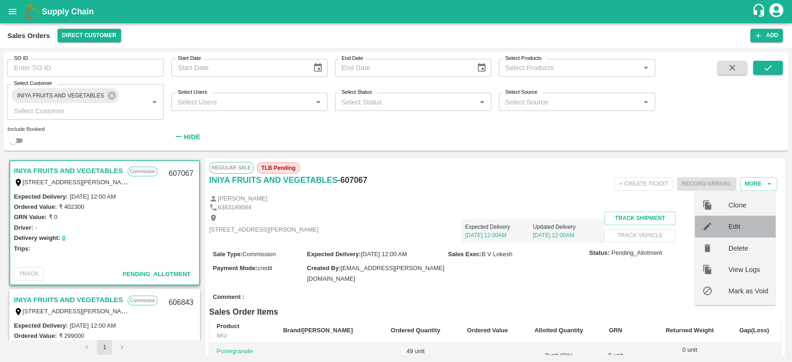
click at [729, 224] on span "Edit" at bounding box center [748, 226] width 40 height 10
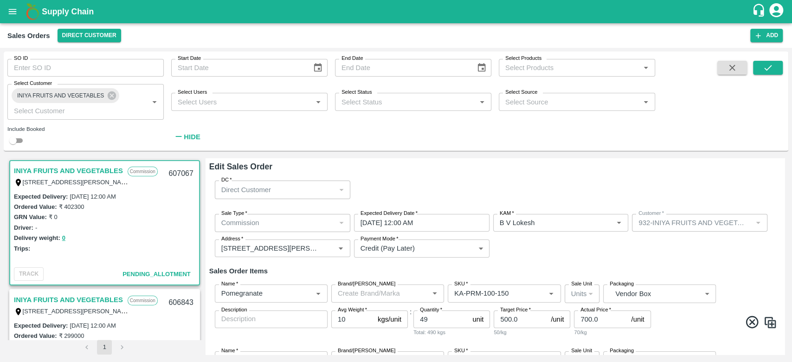
scroll to position [80, 0]
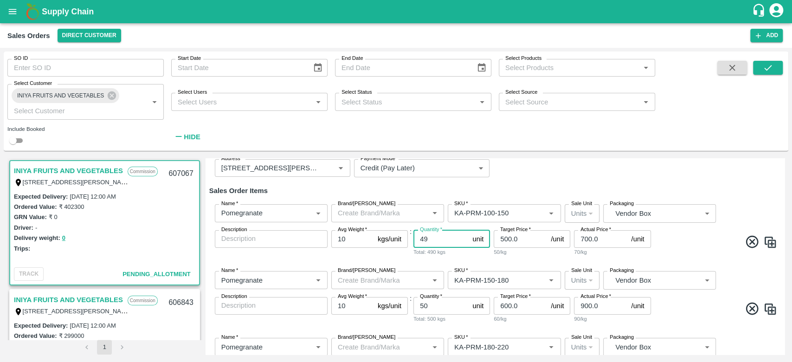
click at [435, 240] on input "49" at bounding box center [440, 239] width 55 height 18
type input "4"
type input "30"
click at [437, 309] on input "50" at bounding box center [440, 306] width 55 height 18
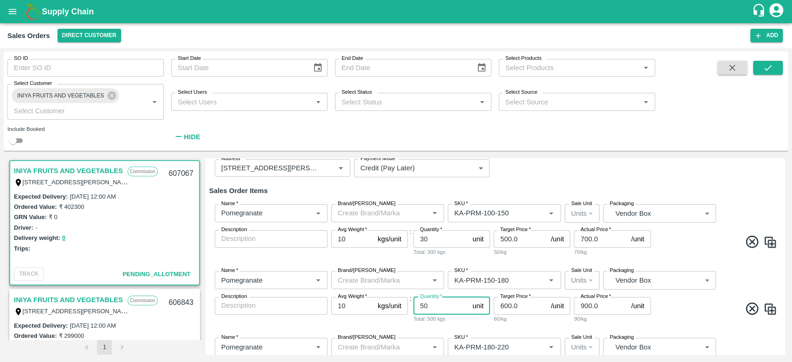
type input "5"
type input "30"
click at [529, 319] on div "60/kg" at bounding box center [531, 318] width 77 height 8
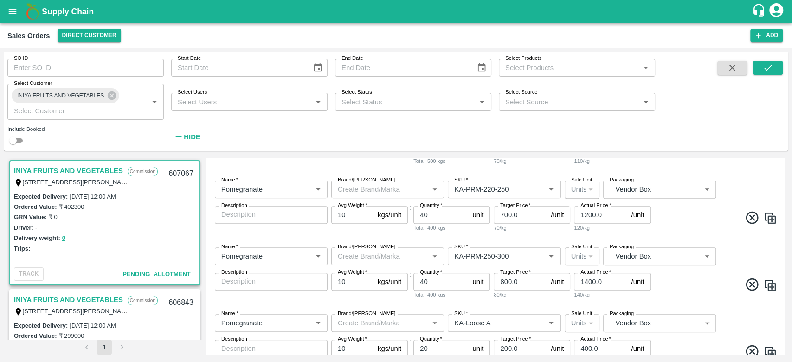
scroll to position [294, 0]
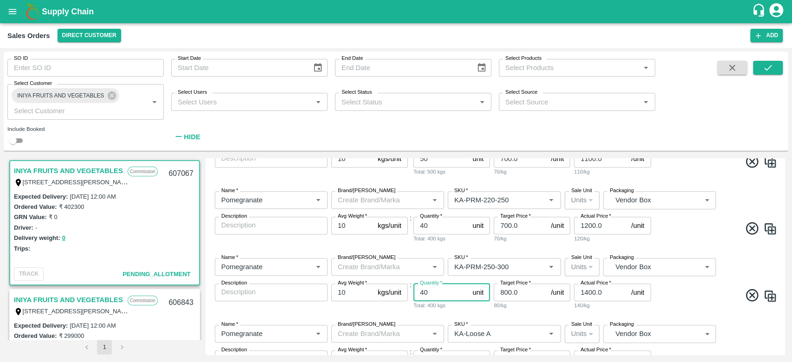
click at [443, 295] on input "40" at bounding box center [440, 292] width 55 height 18
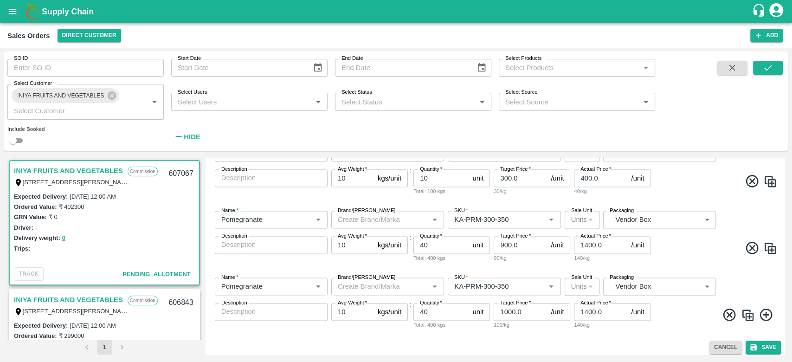
scroll to position [881, 0]
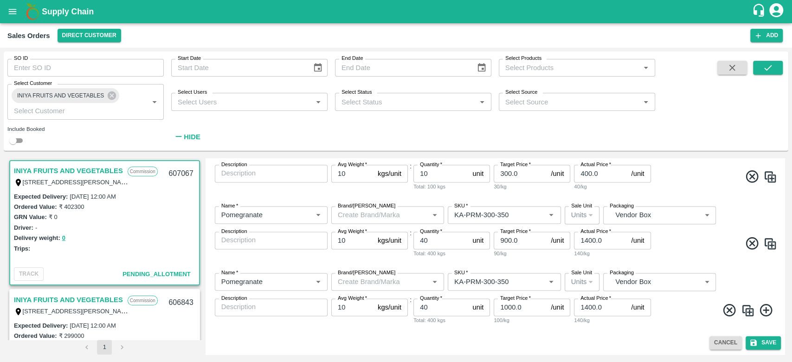
type input "41"
click at [435, 314] on input "40" at bounding box center [440, 307] width 55 height 18
type input "4"
type input "3"
type input "20"
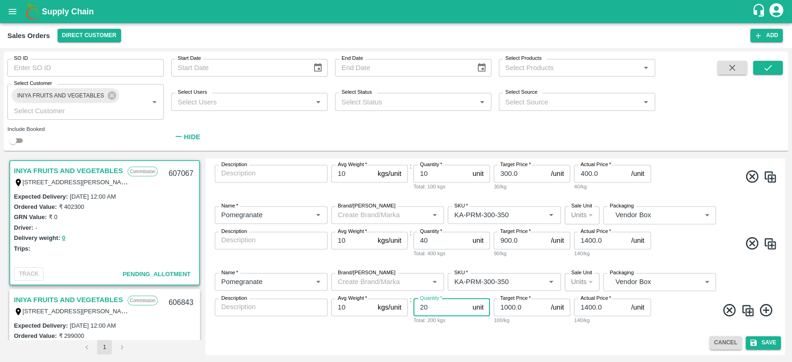
click at [434, 241] on input "40" at bounding box center [440, 240] width 55 height 18
type input "4"
type input "20"
click at [684, 252] on span at bounding box center [715, 245] width 125 height 18
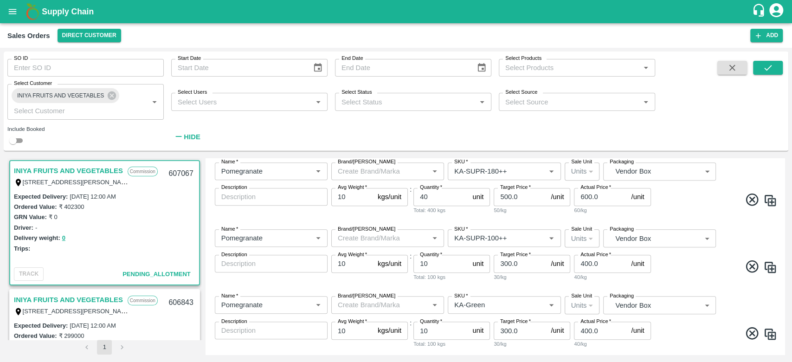
scroll to position [420, 0]
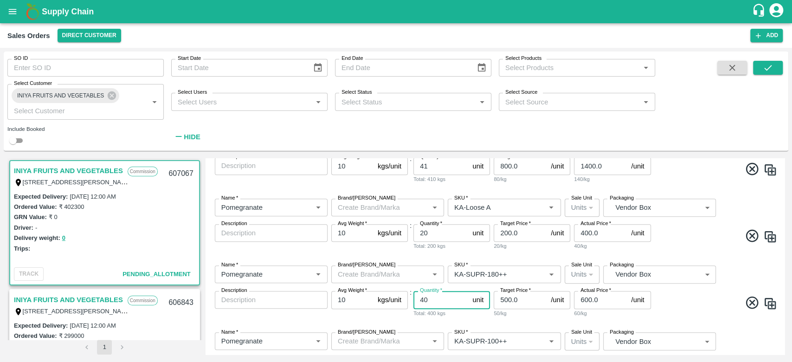
click at [434, 303] on input "40" at bounding box center [440, 300] width 55 height 18
type input "4"
type input "30"
click at [705, 306] on span at bounding box center [715, 304] width 125 height 18
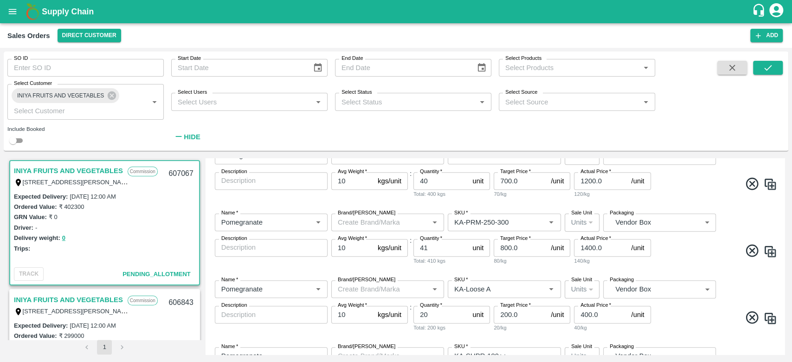
scroll to position [338, 0]
click at [444, 251] on input "41" at bounding box center [440, 249] width 55 height 18
type input "4"
type input "25"
click at [675, 252] on span at bounding box center [715, 253] width 125 height 18
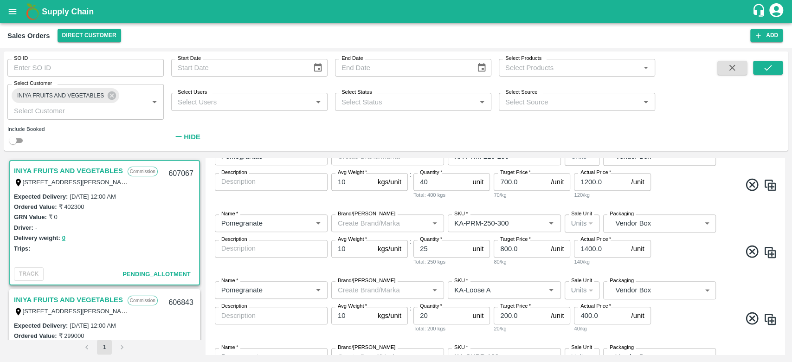
scroll to position [228, 0]
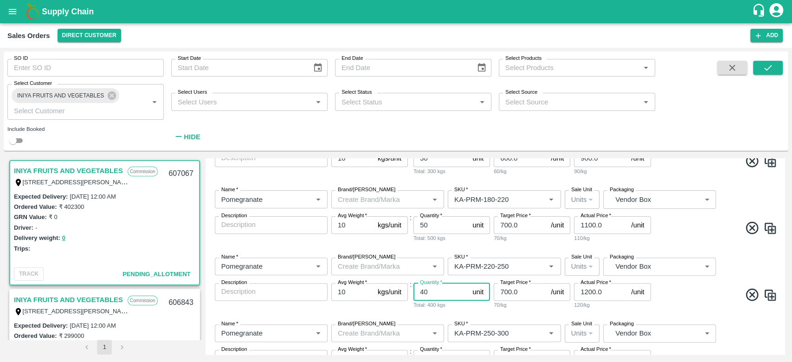
click at [435, 291] on input "40" at bounding box center [440, 292] width 55 height 18
type input "4"
type input "30"
click at [679, 302] on span at bounding box center [715, 296] width 125 height 18
click at [438, 220] on input "50" at bounding box center [440, 225] width 55 height 18
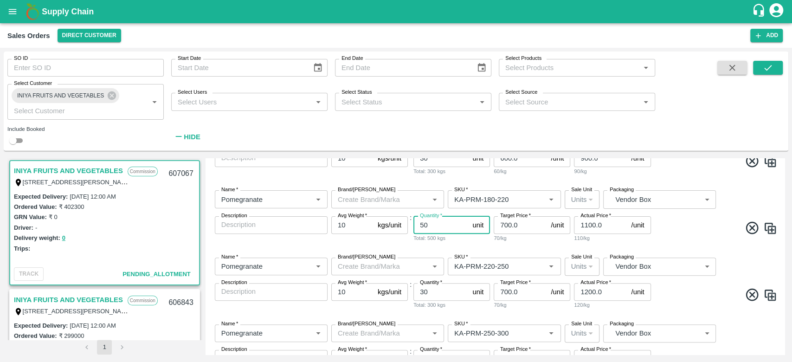
type input "5"
type input "40"
click at [662, 229] on span at bounding box center [715, 229] width 125 height 18
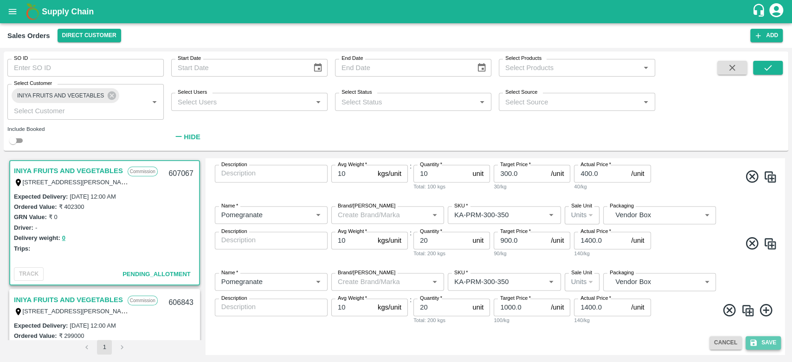
click at [767, 345] on button "Save" at bounding box center [762, 342] width 35 height 13
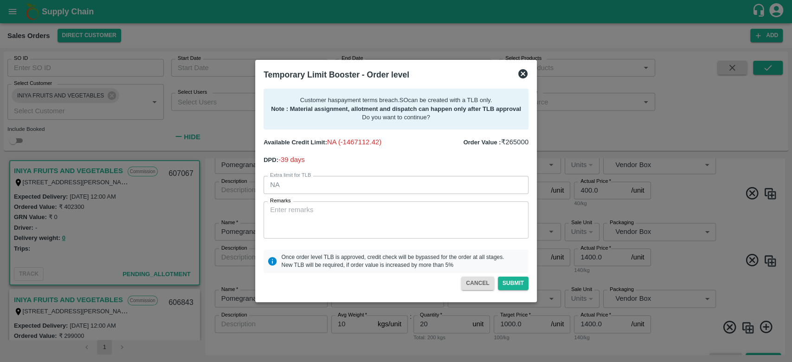
scroll to position [897, 0]
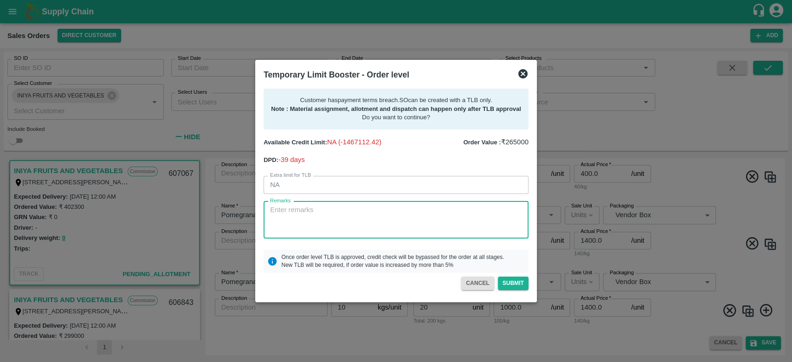
click at [322, 211] on textarea "Remarks" at bounding box center [396, 219] width 252 height 29
click at [519, 71] on icon at bounding box center [522, 73] width 9 height 9
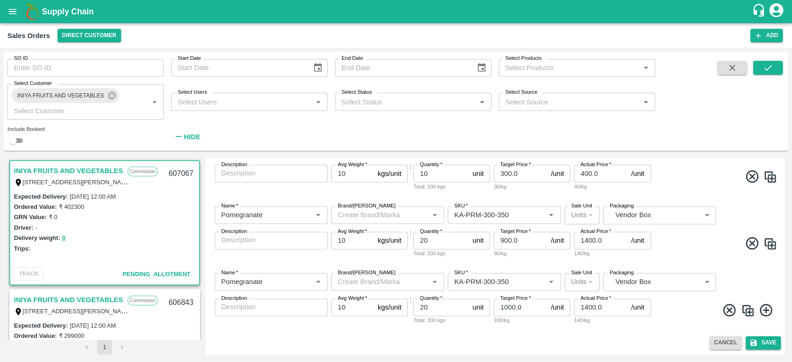
scroll to position [870, 0]
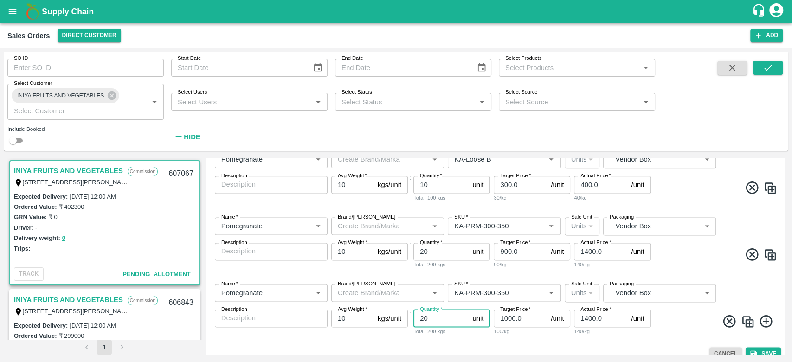
click at [439, 320] on input "20" at bounding box center [440, 318] width 55 height 18
type input "2"
type input "40"
click at [480, 344] on div "Edit Sales Order DC   * Direct Customer 6 DC Sale Type   * Commission 2 Sale Ty…" at bounding box center [494, 256] width 579 height 196
click at [437, 257] on input "20" at bounding box center [440, 252] width 55 height 18
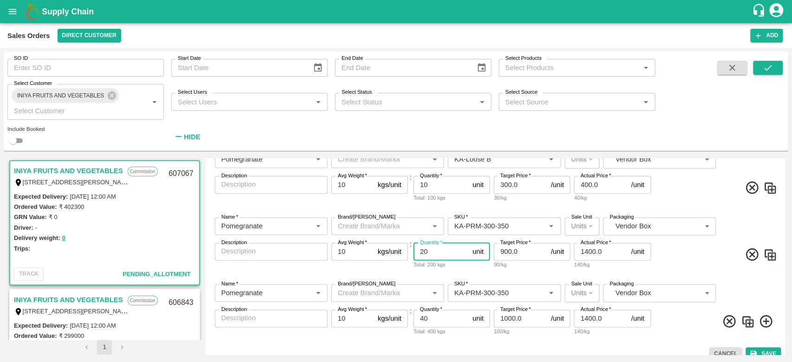
type input "2"
type input "30"
click at [695, 259] on span at bounding box center [715, 256] width 125 height 18
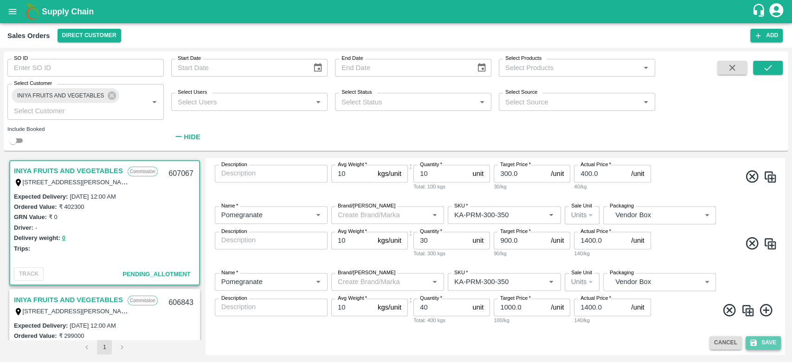
click at [756, 338] on button "Save" at bounding box center [762, 342] width 35 height 13
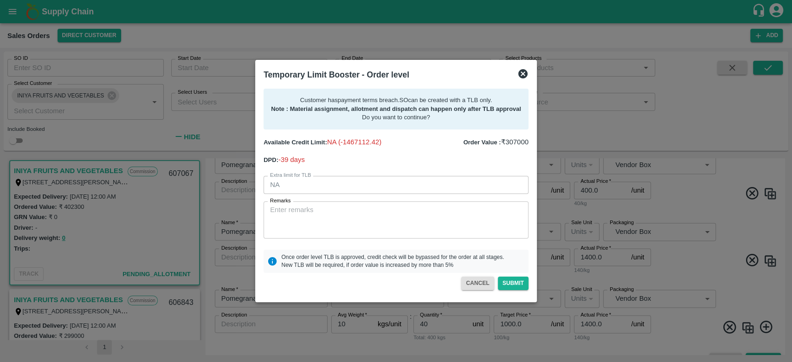
scroll to position [897, 0]
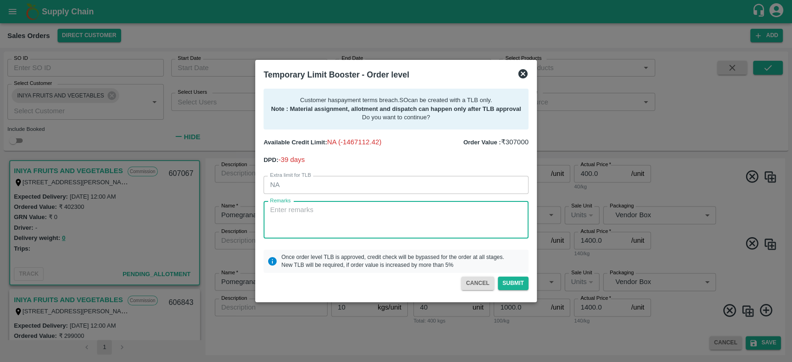
click at [331, 205] on textarea "Remarks" at bounding box center [396, 219] width 252 height 29
click at [422, 213] on textarea "For creation of SO, 3L payment received on 12th october and next payment expect…" at bounding box center [396, 219] width 252 height 29
click at [364, 220] on textarea "For creation of SO, 3L payment received on 12th October and next payment expect…" at bounding box center [396, 219] width 252 height 29
type textarea "For creation of SO, 3L payment received on 12th October and next payment expect…"
click at [519, 286] on button "Submit" at bounding box center [513, 282] width 31 height 13
